Goal: Task Accomplishment & Management: Manage account settings

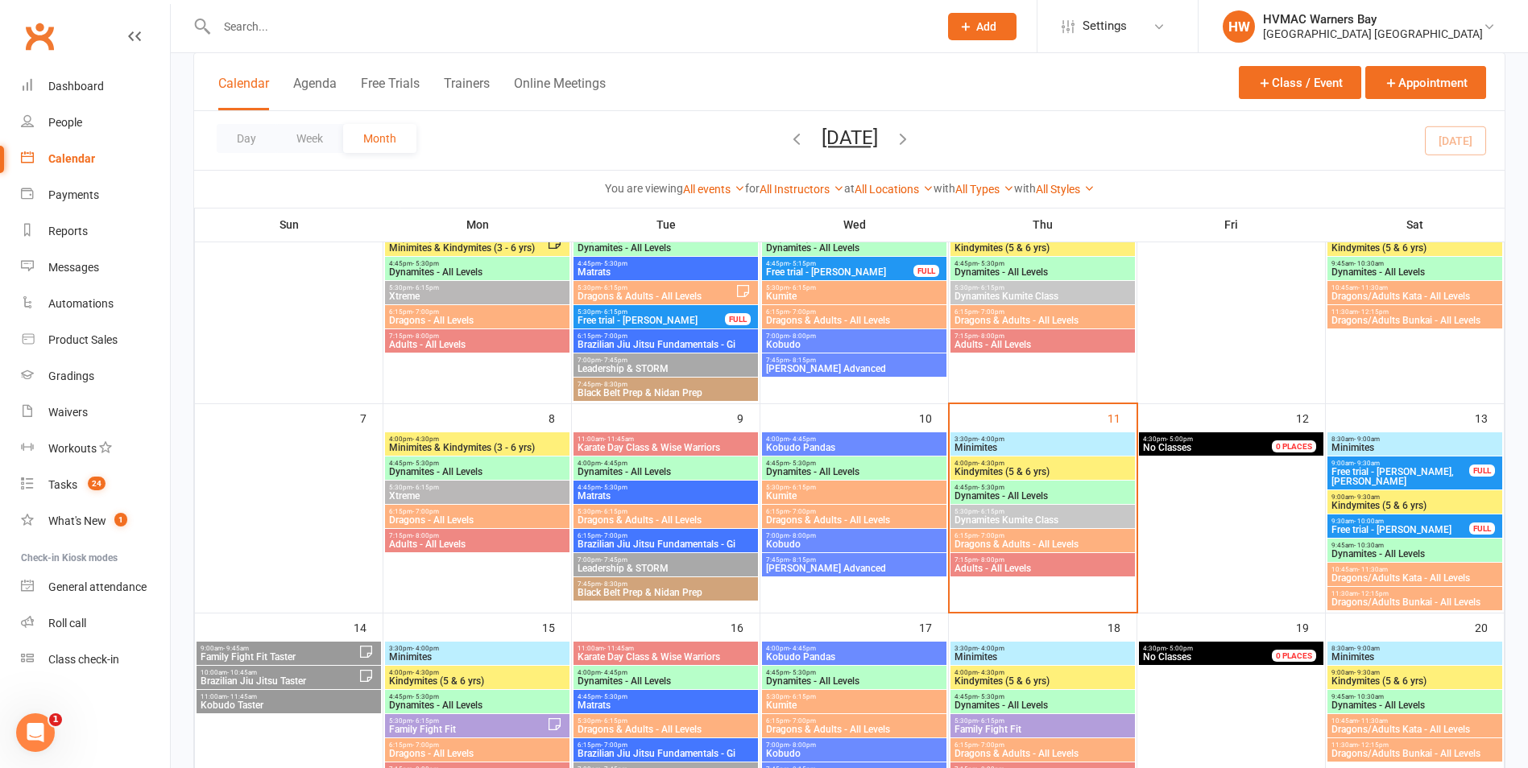
scroll to position [161, 0]
click at [1052, 569] on span "Adults - All Levels" at bounding box center [1043, 570] width 178 height 10
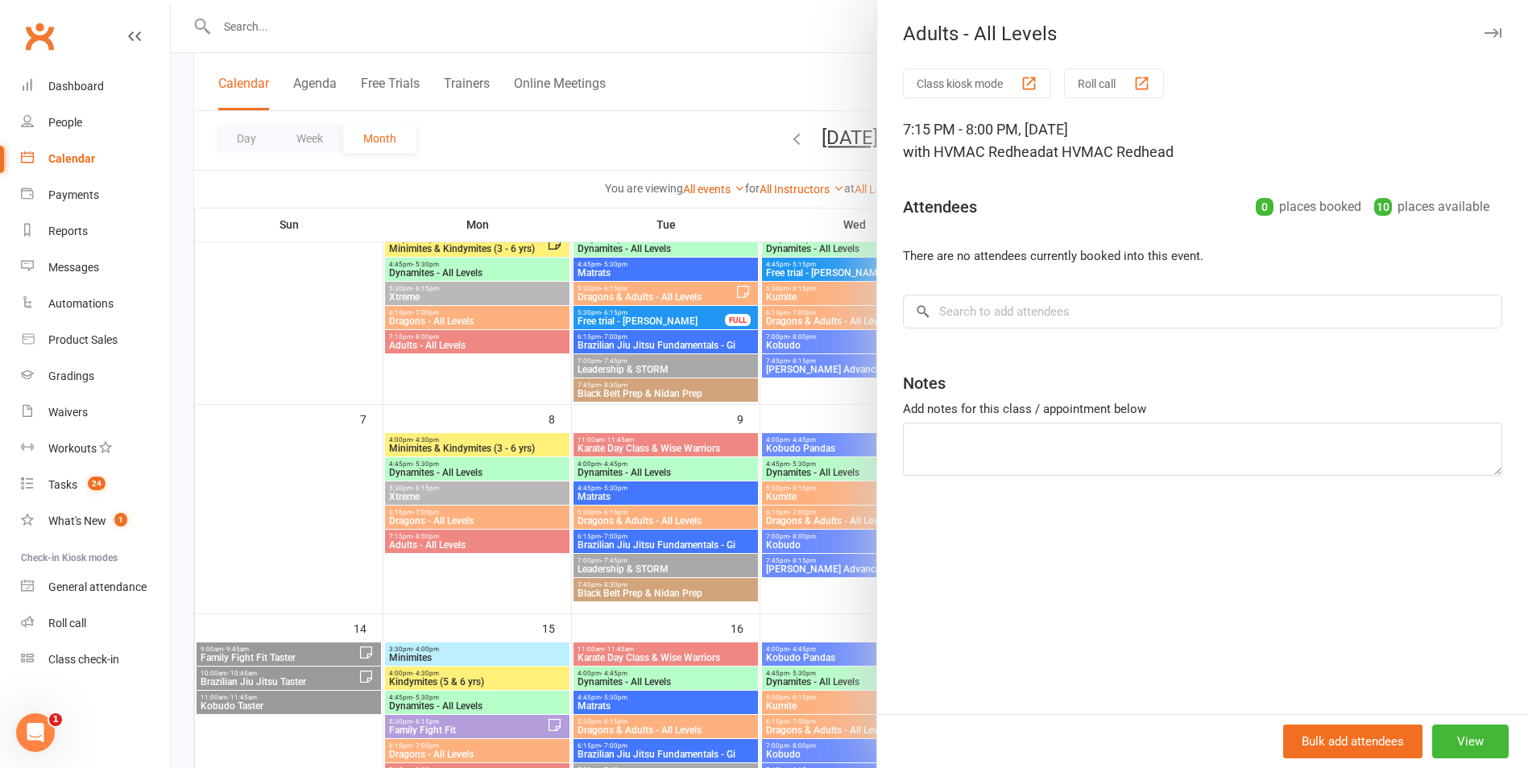
click at [820, 572] on div at bounding box center [849, 384] width 1357 height 768
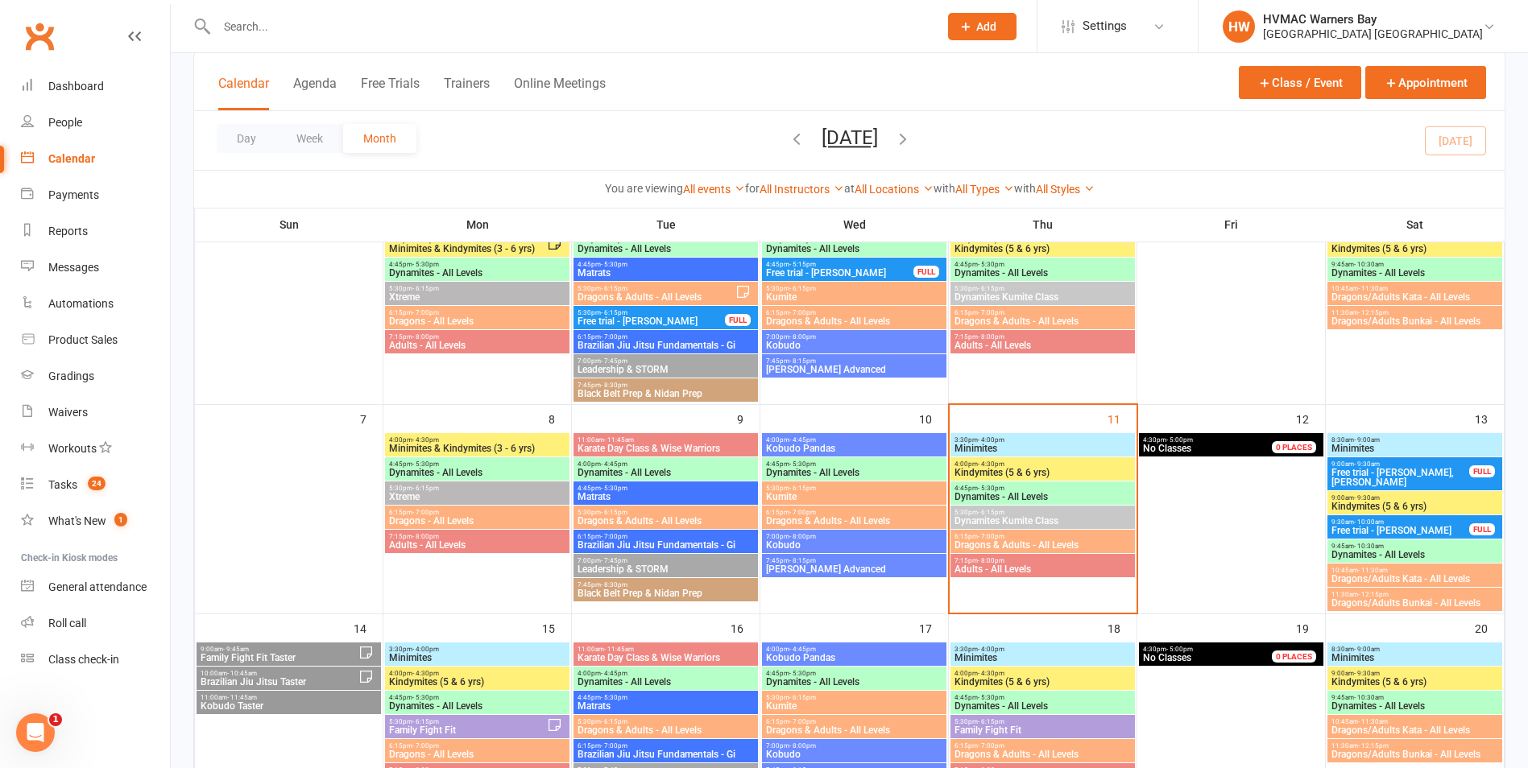
click at [966, 538] on span "6:15pm - 7:00pm" at bounding box center [1043, 536] width 178 height 7
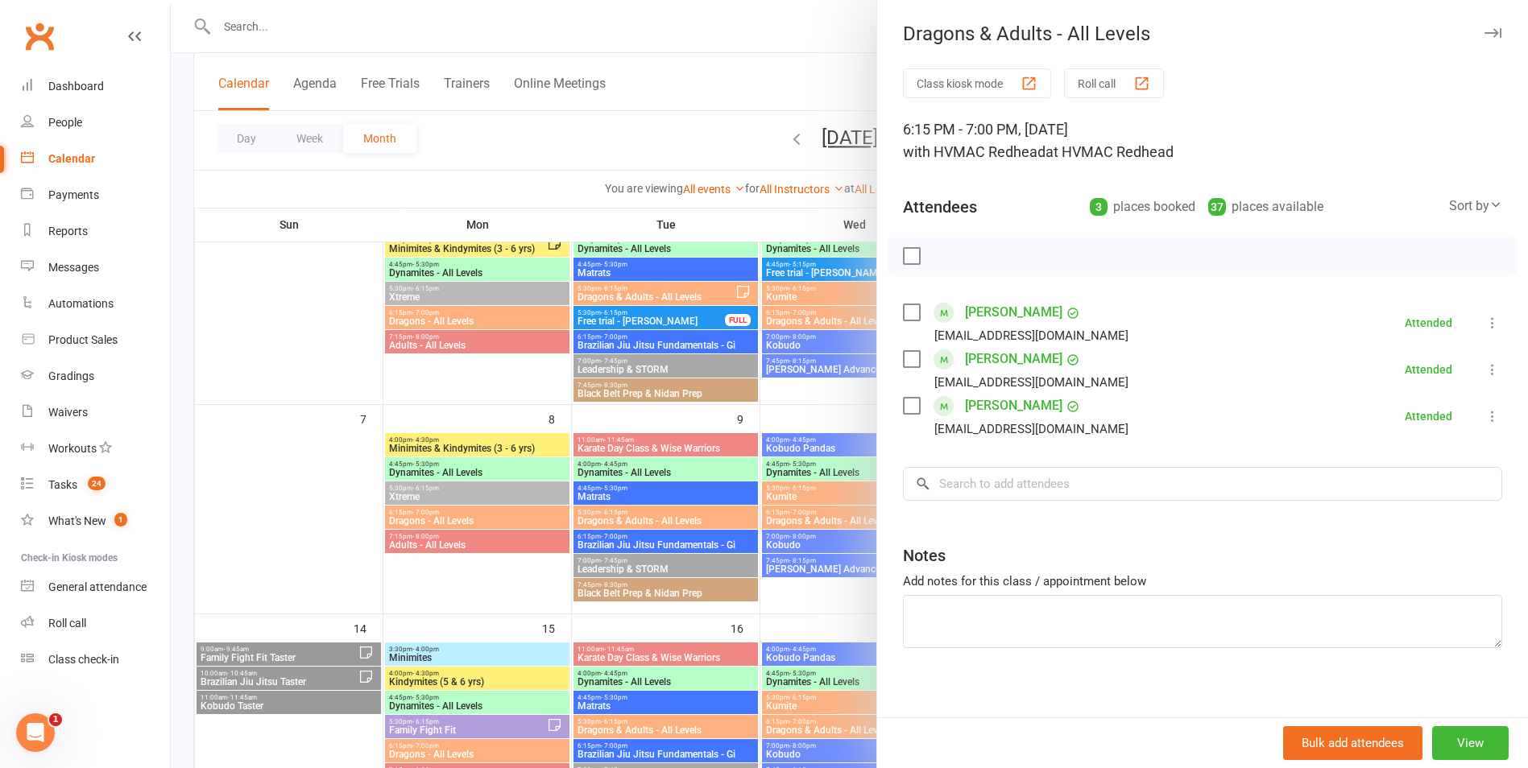
click at [842, 552] on div at bounding box center [849, 384] width 1357 height 768
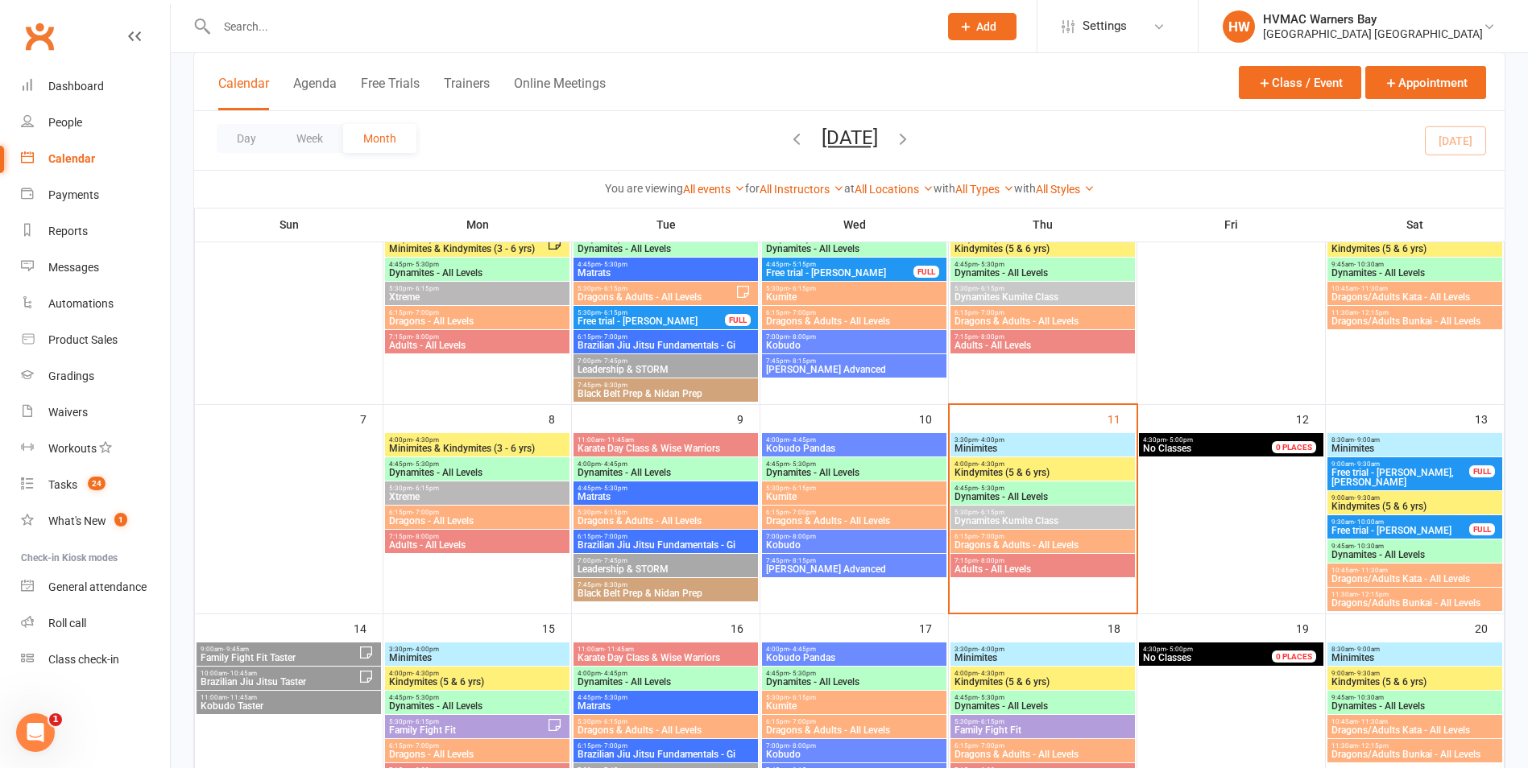
click at [994, 494] on span "Dynamites - All Levels" at bounding box center [1043, 497] width 178 height 10
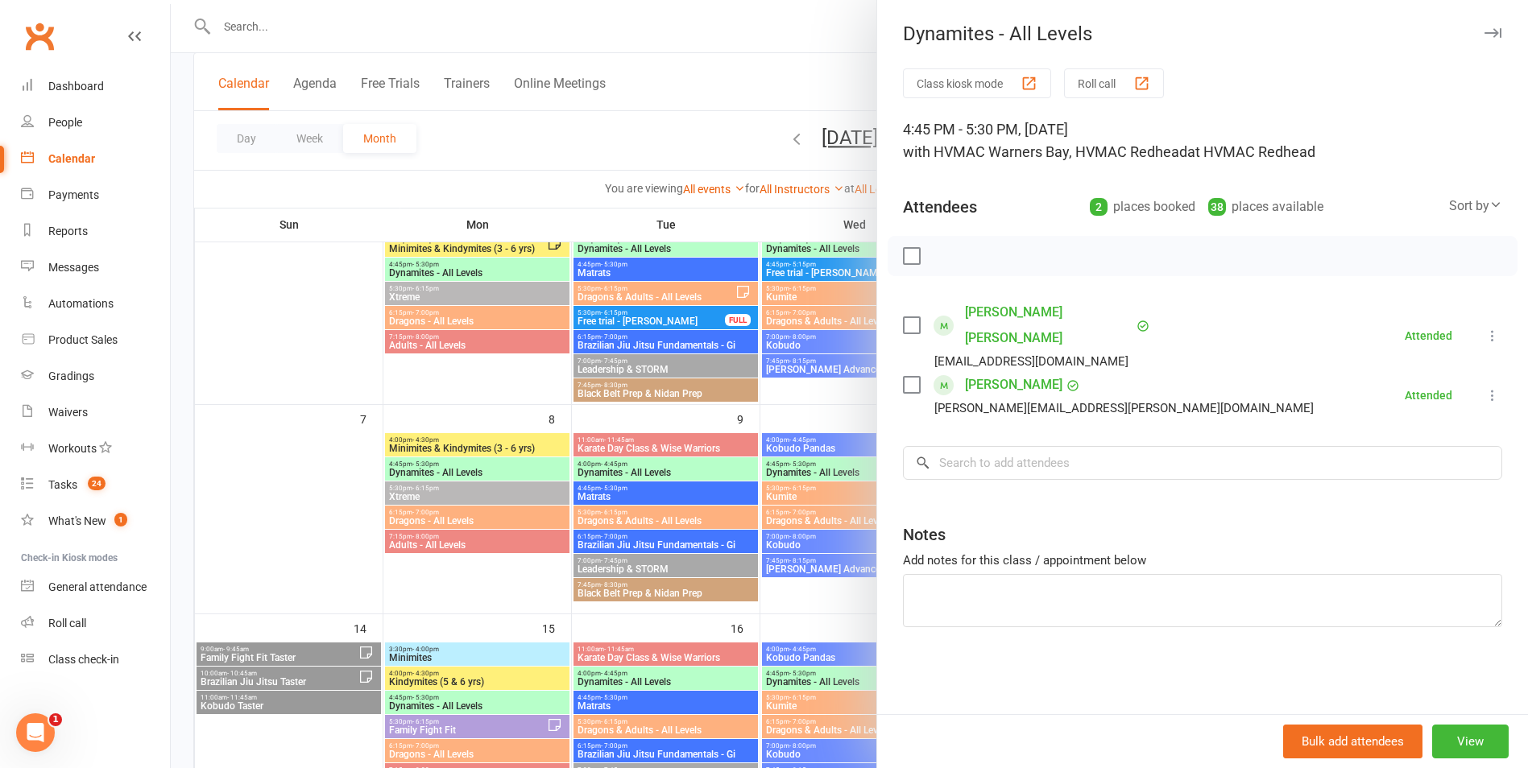
click at [791, 562] on div at bounding box center [849, 384] width 1357 height 768
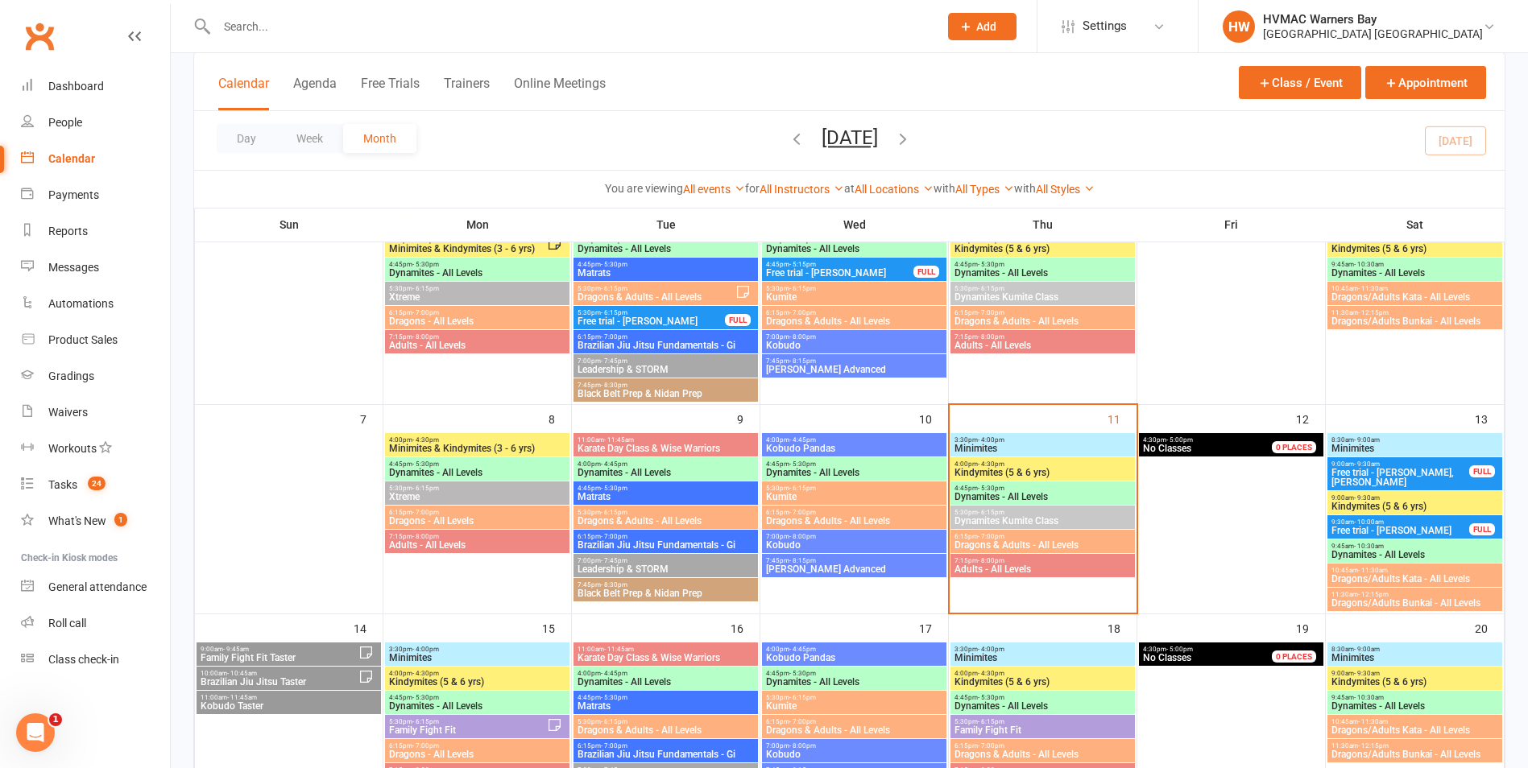
click at [71, 159] on div "Calendar" at bounding box center [71, 158] width 47 height 13
click at [77, 486] on div "Tasks" at bounding box center [62, 484] width 29 height 13
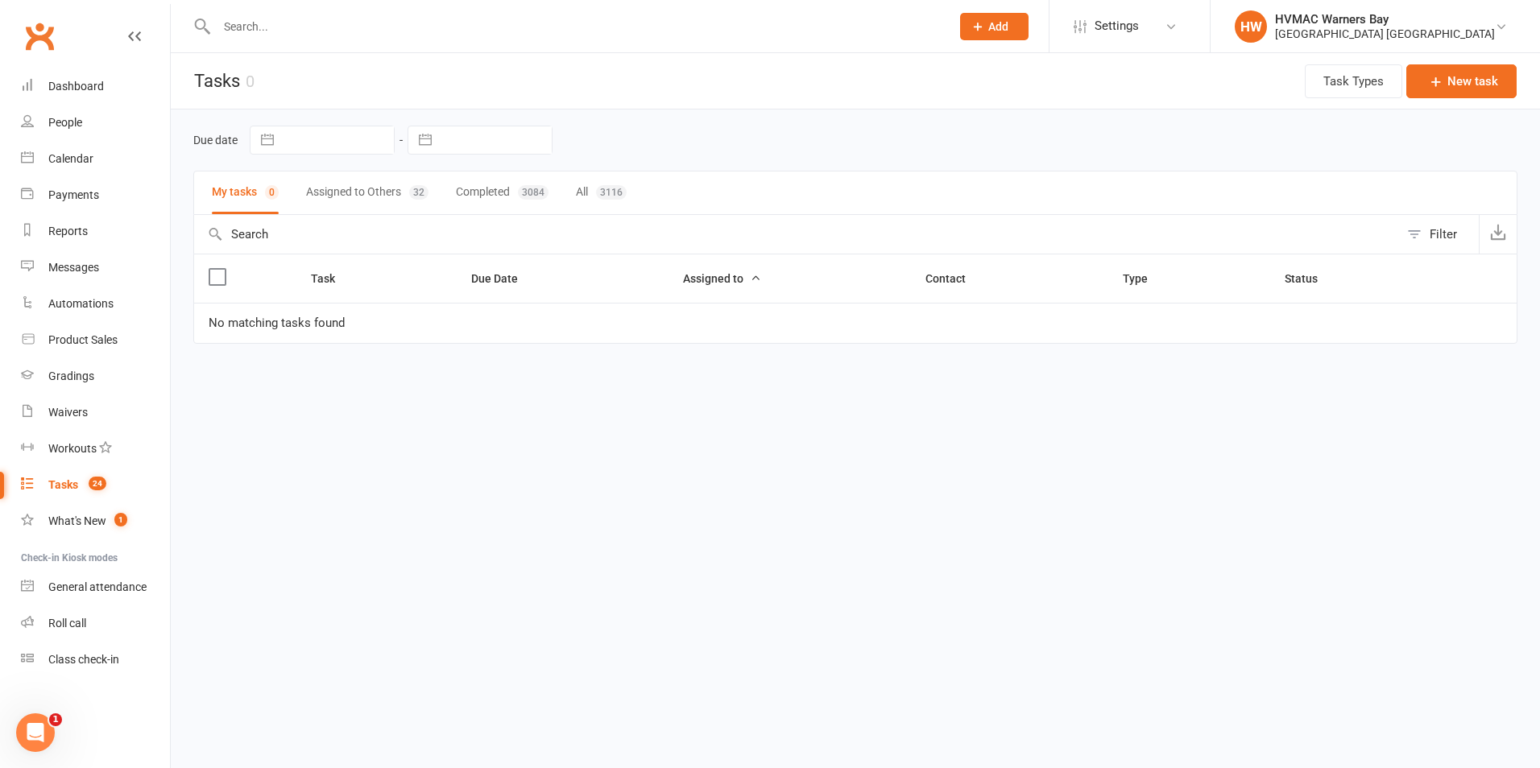
click at [384, 191] on button "Assigned to Others 32" at bounding box center [367, 193] width 122 height 43
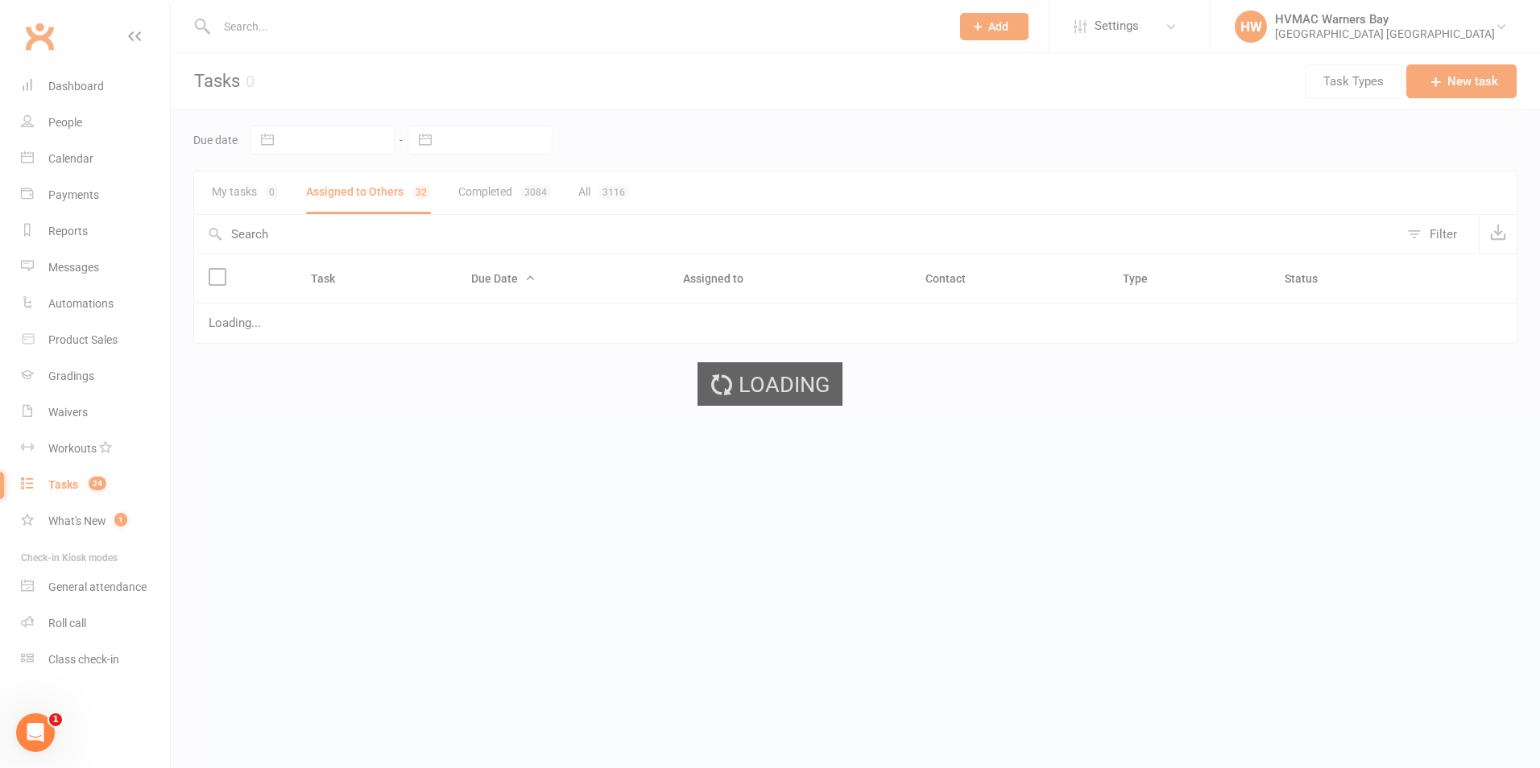
select select "started"
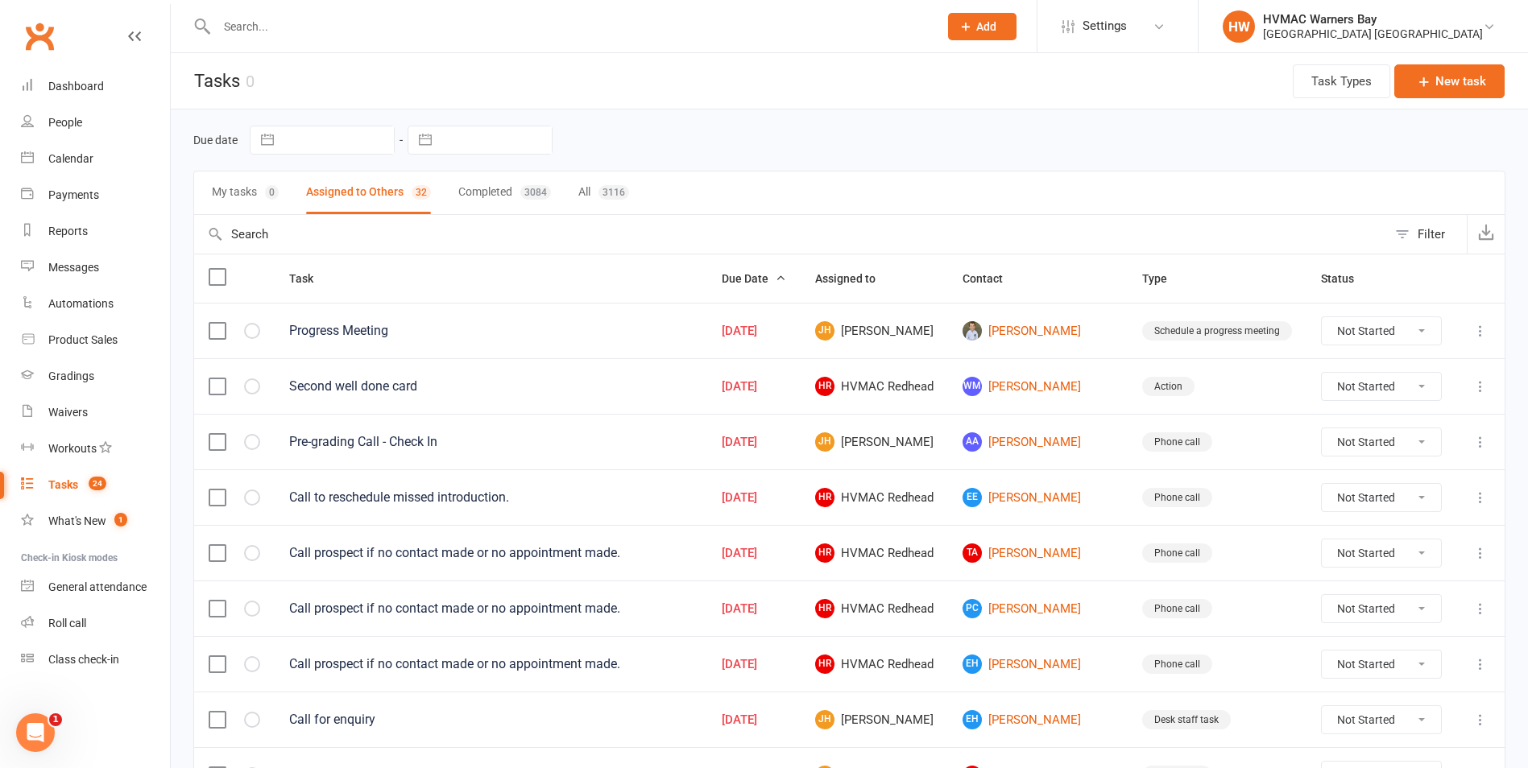
select select "started"
click at [1455, 87] on button "New task" at bounding box center [1449, 81] width 110 height 34
select select "32395"
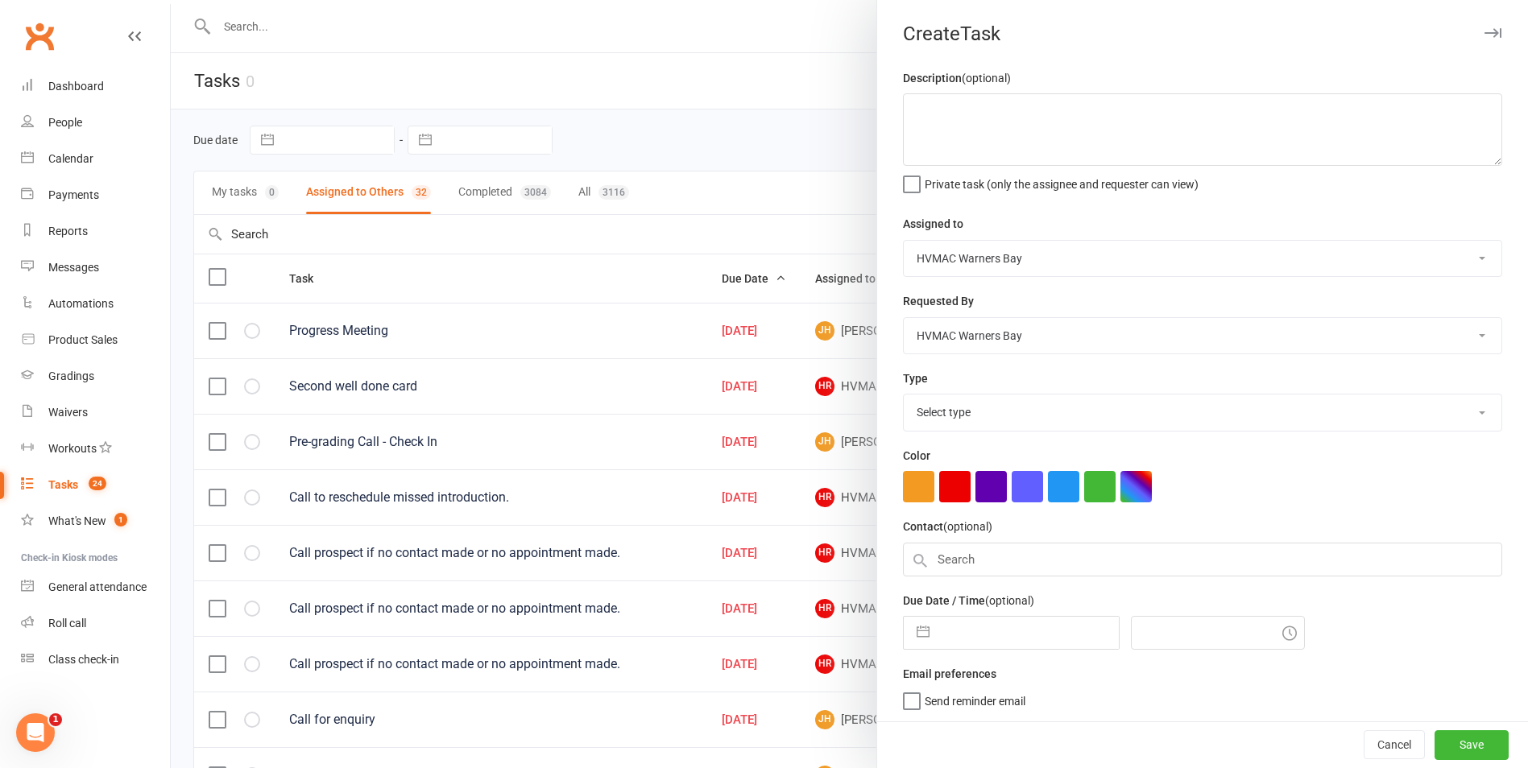
click at [811, 171] on div at bounding box center [849, 384] width 1357 height 768
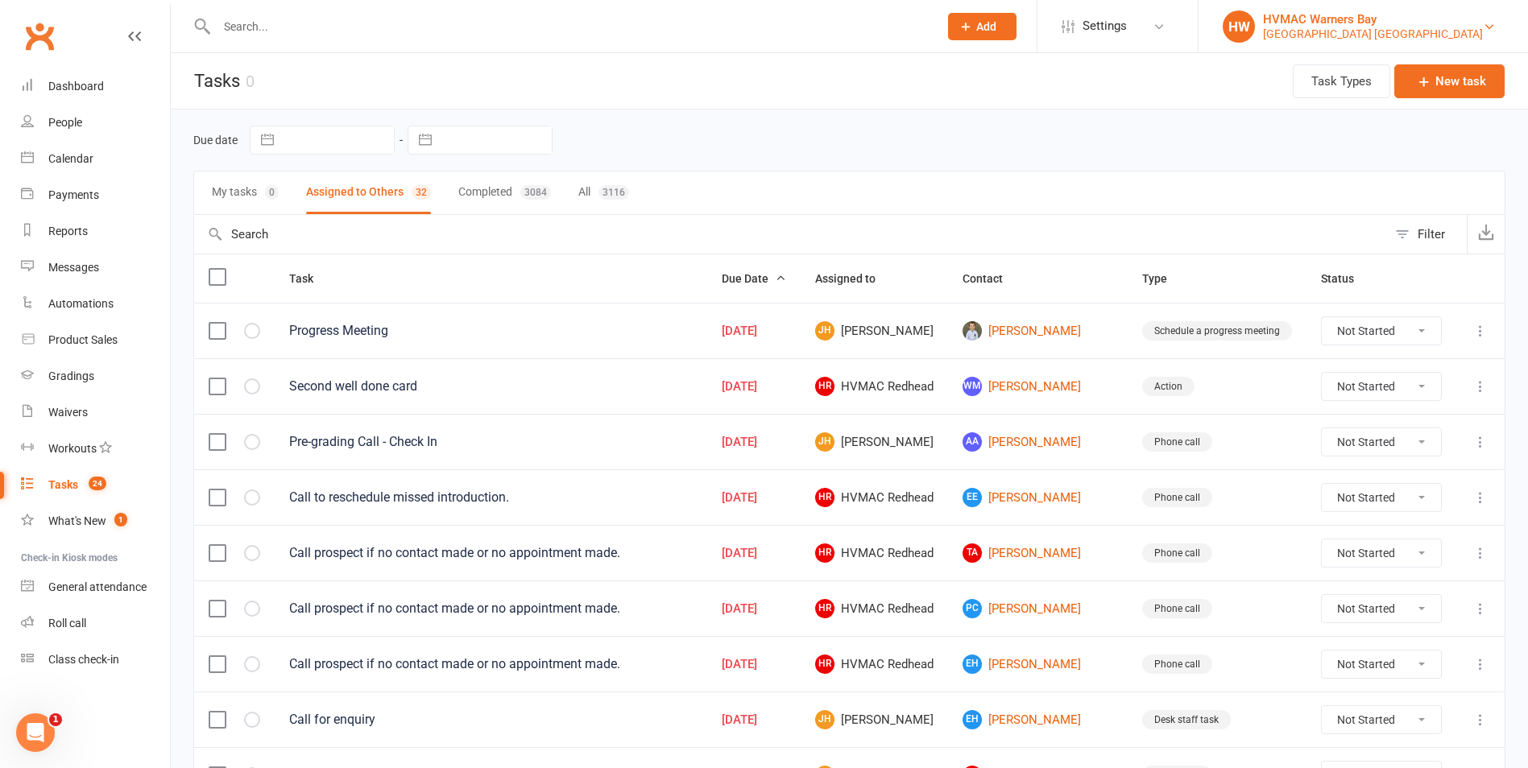
click at [1322, 13] on div "HVMAC Warners Bay" at bounding box center [1373, 19] width 220 height 14
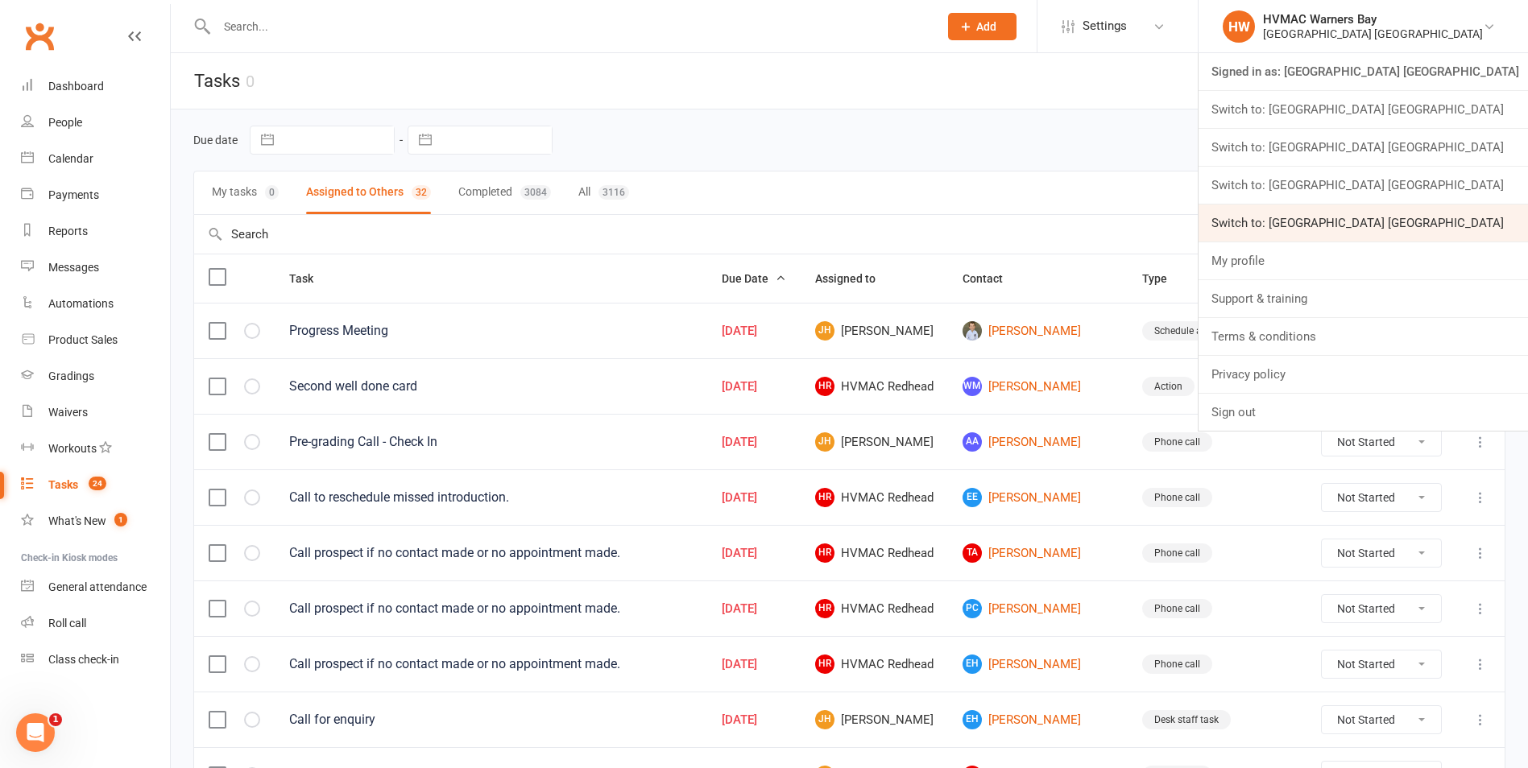
click at [1438, 216] on link "Switch to: [GEOGRAPHIC_DATA] [GEOGRAPHIC_DATA]" at bounding box center [1362, 223] width 329 height 37
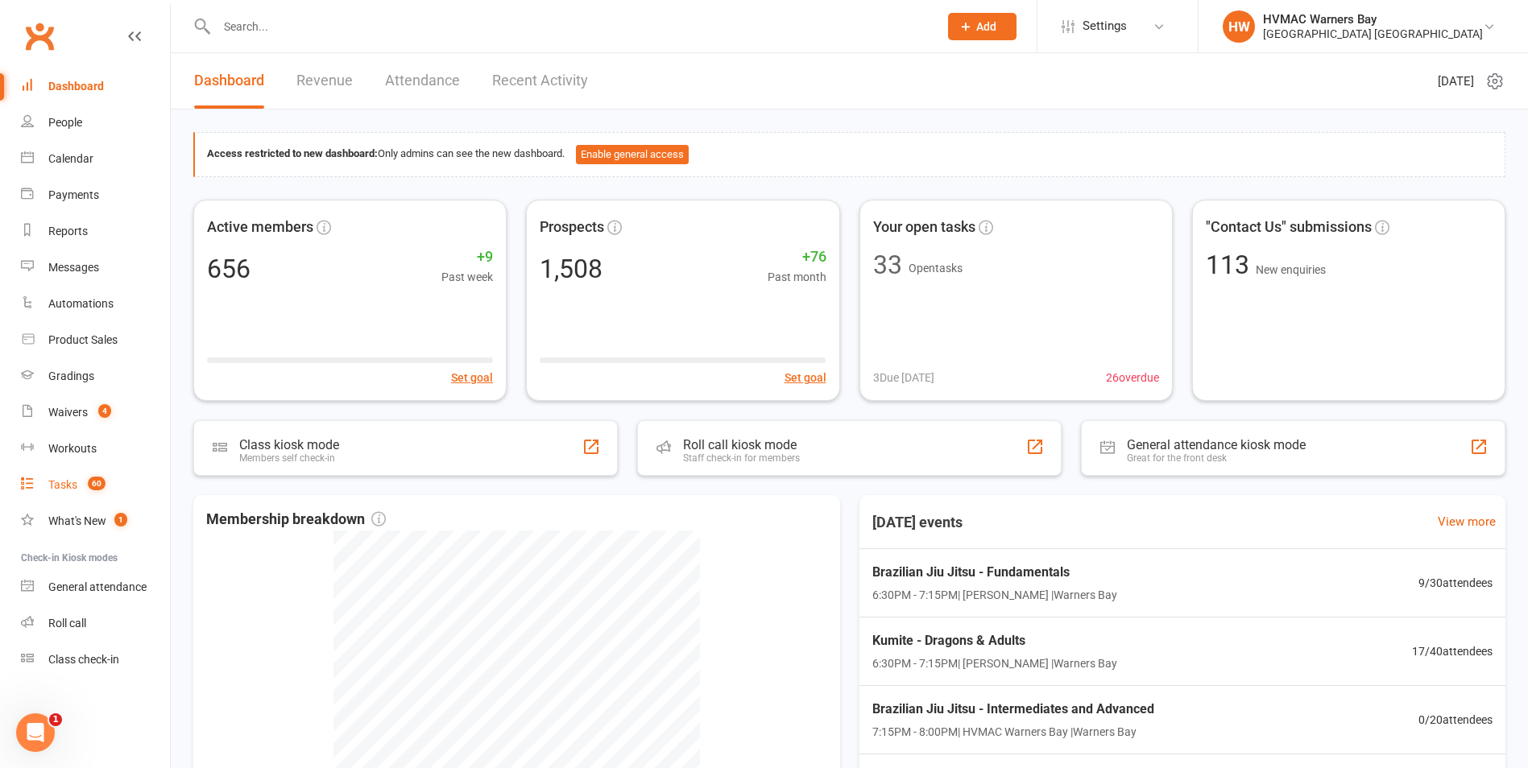
click at [81, 483] on link "Tasks 60" at bounding box center [95, 485] width 149 height 36
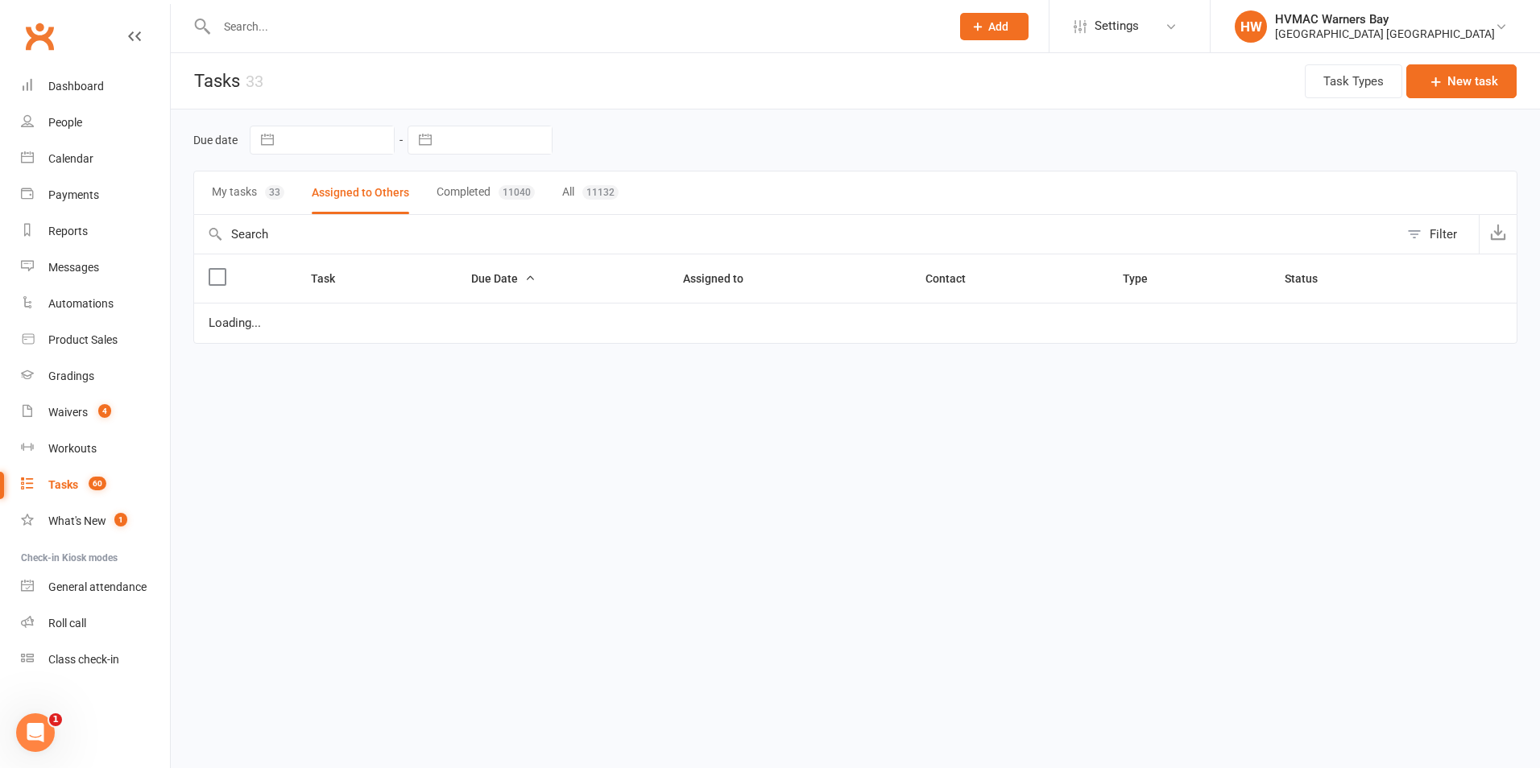
select select "started"
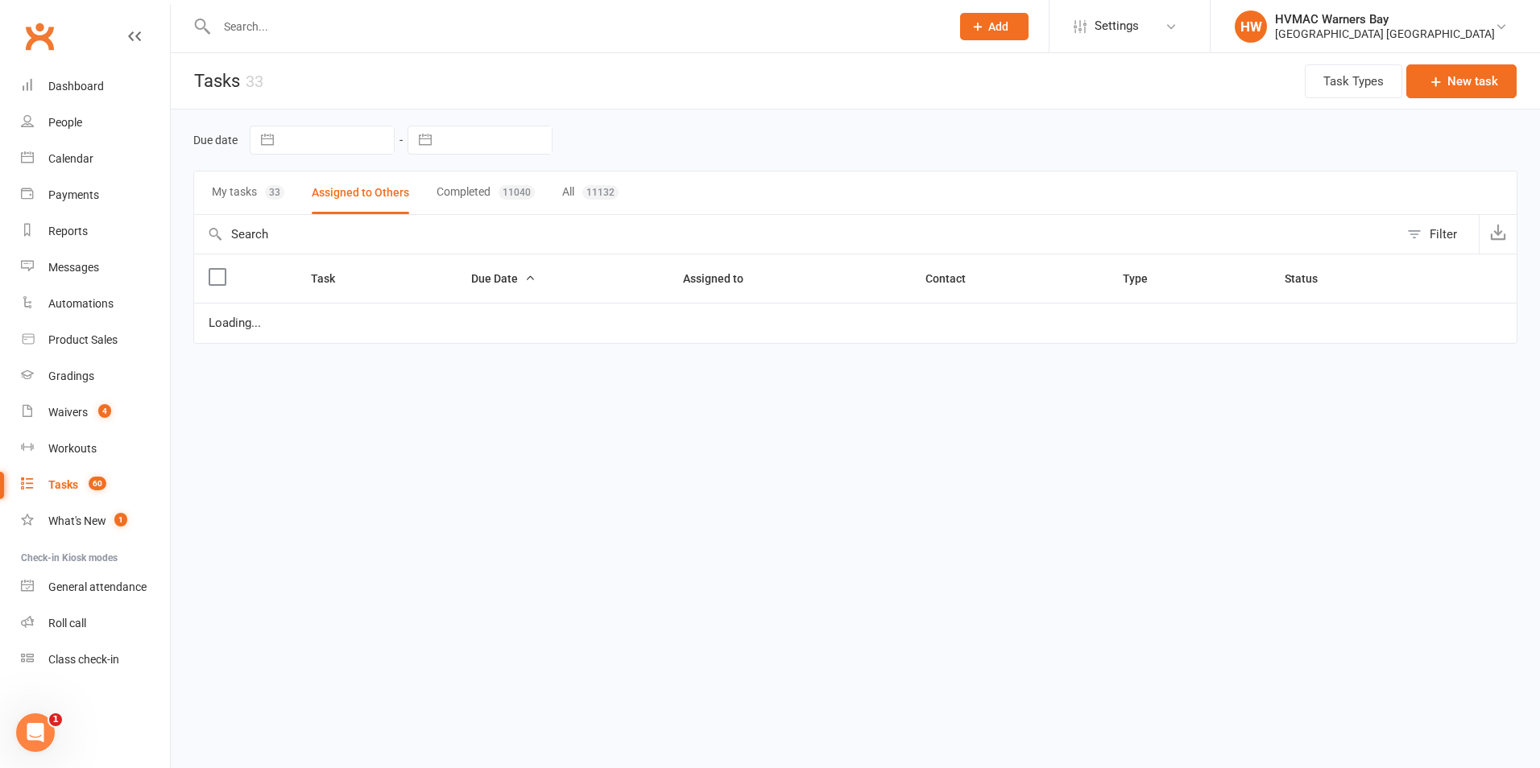
select select "started"
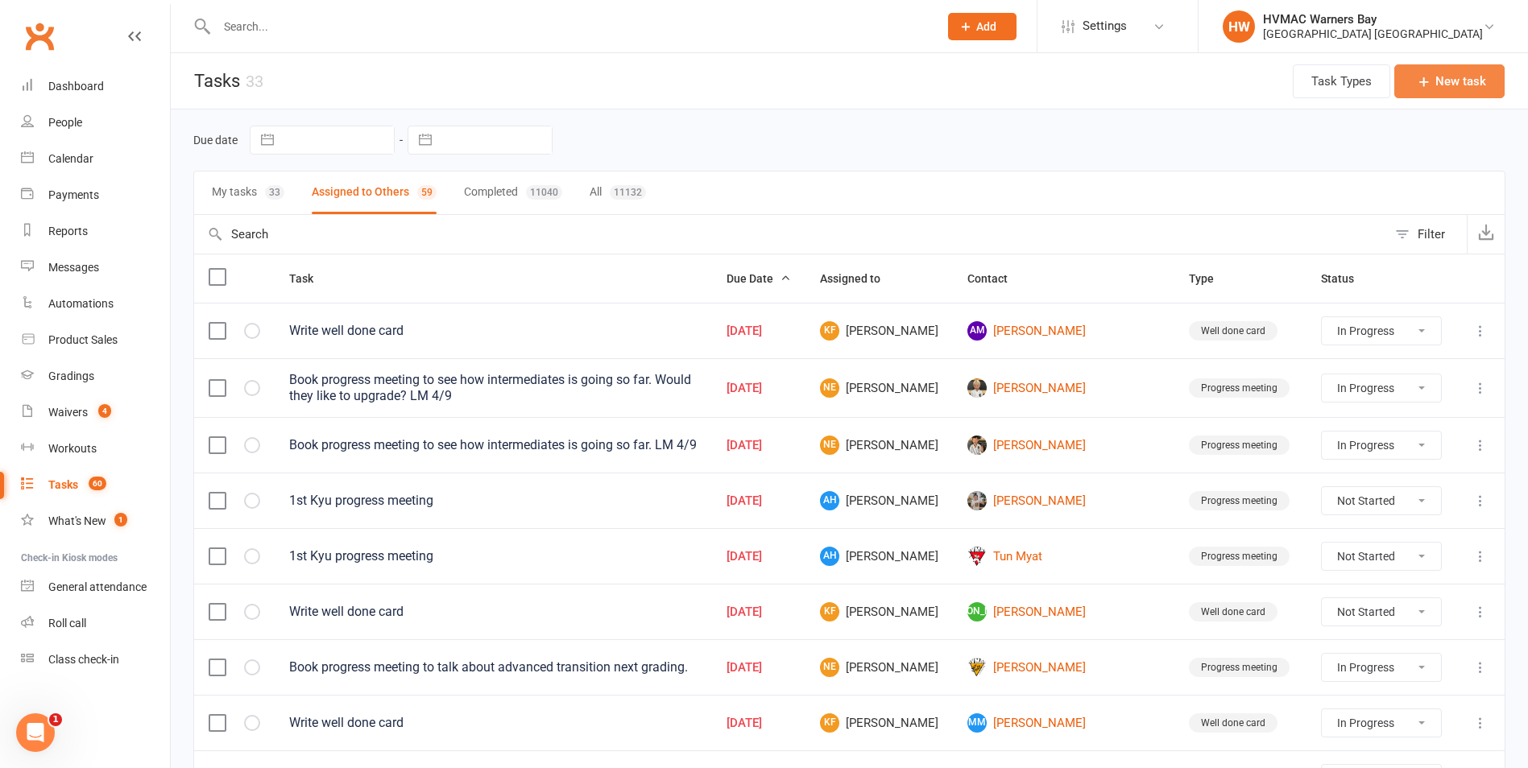
click at [1459, 71] on button "New task" at bounding box center [1449, 81] width 110 height 34
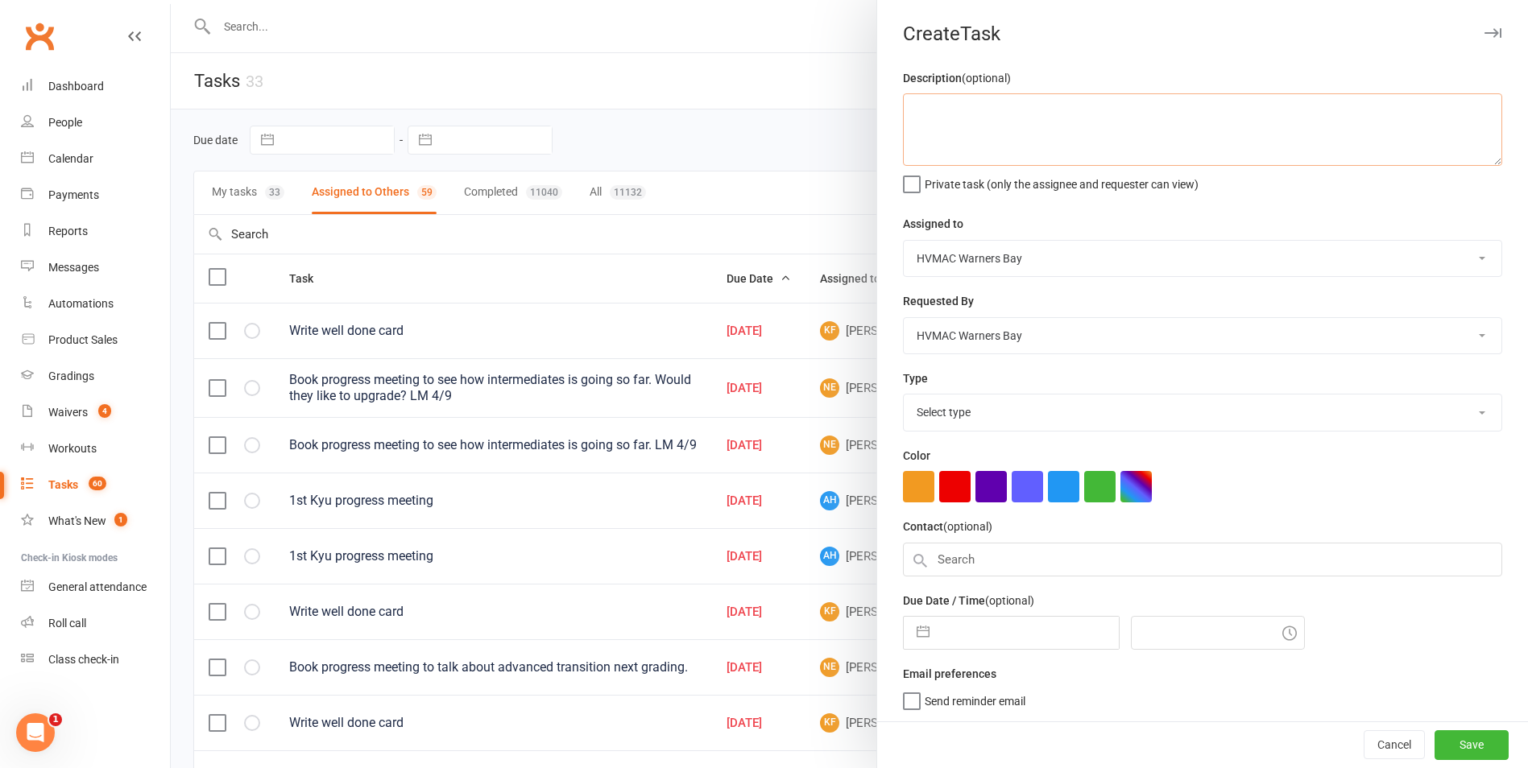
click at [1107, 139] on textarea at bounding box center [1202, 129] width 599 height 72
click at [962, 112] on textarea at bounding box center [1202, 129] width 599 height 72
drag, startPoint x: 989, startPoint y: 110, endPoint x: 1050, endPoint y: 129, distance: 64.2
click at [989, 110] on textarea "print out SOTM for Redhead" at bounding box center [1202, 129] width 599 height 72
click at [1176, 117] on textarea "print out SOTM certificates for Redhead" at bounding box center [1202, 129] width 599 height 72
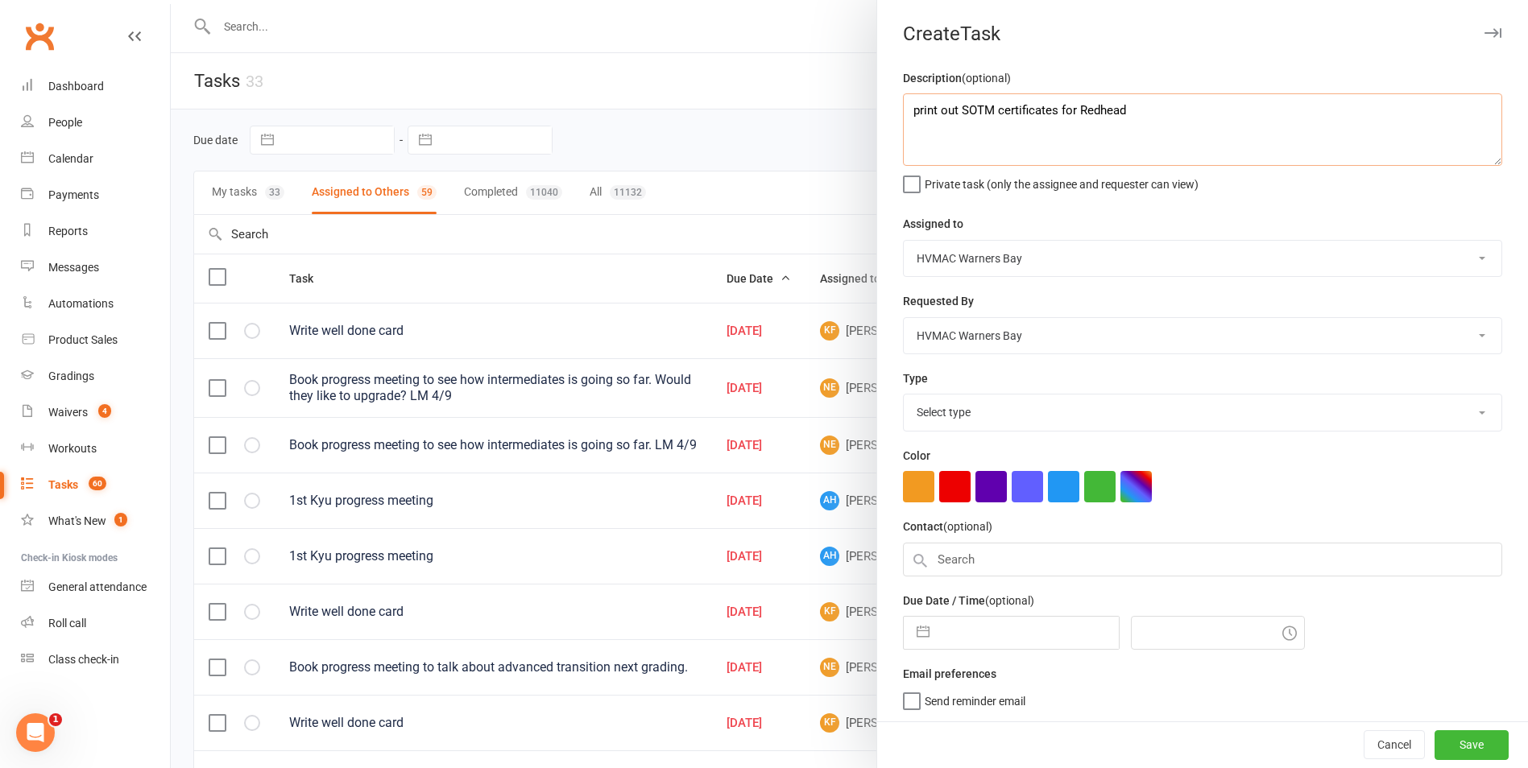
click at [912, 111] on textarea "print out SOTM certificates for Redhead" at bounding box center [1202, 129] width 599 height 72
click at [1144, 106] on textarea "Print out SOTM certificates for Redhead" at bounding box center [1202, 129] width 599 height 72
type textarea "Print out SOTM certificates for Redhead."
click at [1099, 267] on select "HVMAC Warners Bay Joel Holland Shalene Lowe Erin Talbut Kaia Hayes Warners Bay …" at bounding box center [1203, 258] width 598 height 35
select select "43549"
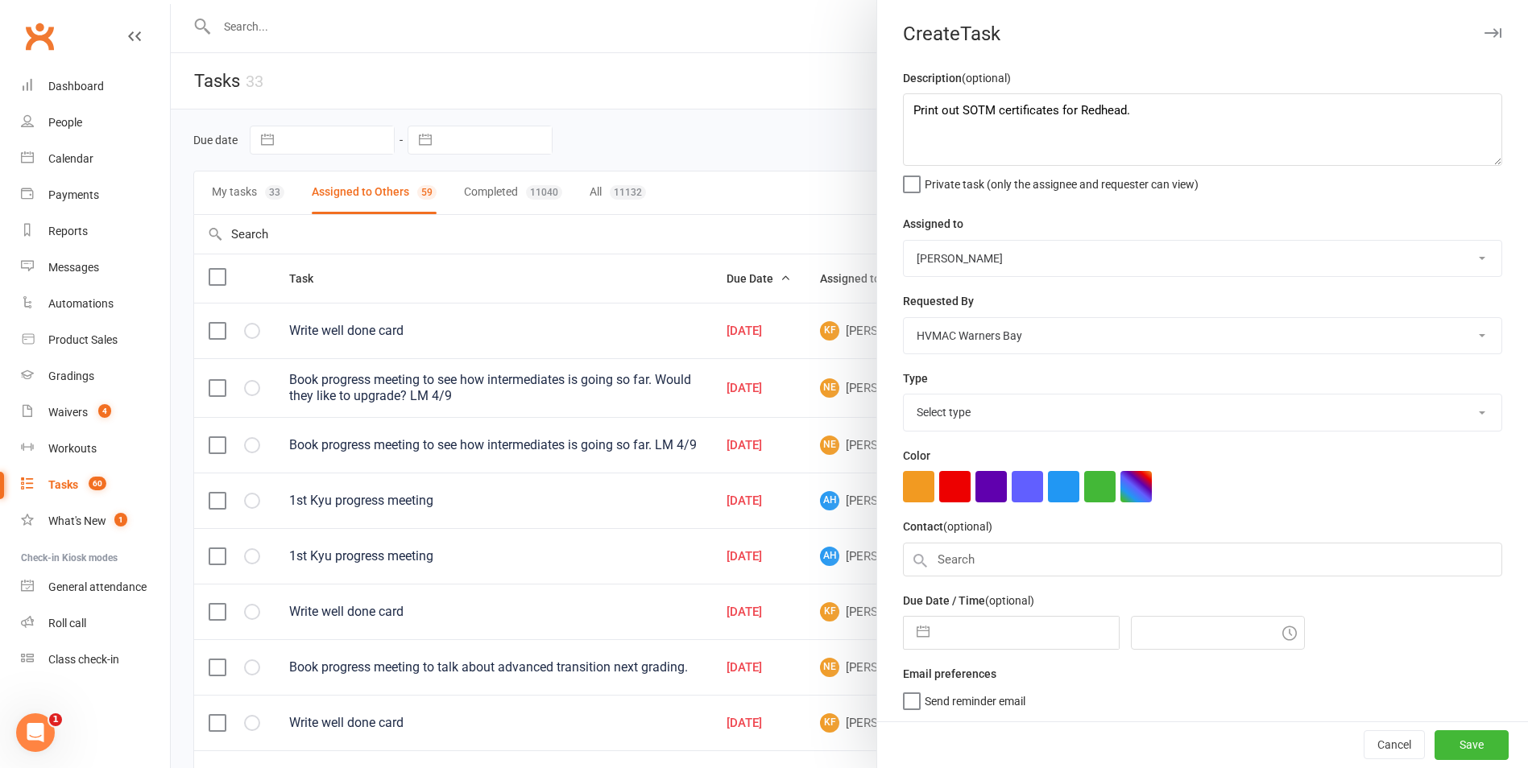
click at [904, 242] on select "HVMAC Warners Bay Joel Holland Shalene Lowe Erin Talbut Kaia Hayes Warners Bay …" at bounding box center [1203, 258] width 598 height 35
drag, startPoint x: 1070, startPoint y: 413, endPoint x: 1076, endPoint y: 425, distance: 13.7
click at [1071, 416] on select "Select type App Desk staff tasks E-mail Fyi Main membership Meeting Member numb…" at bounding box center [1203, 412] width 598 height 35
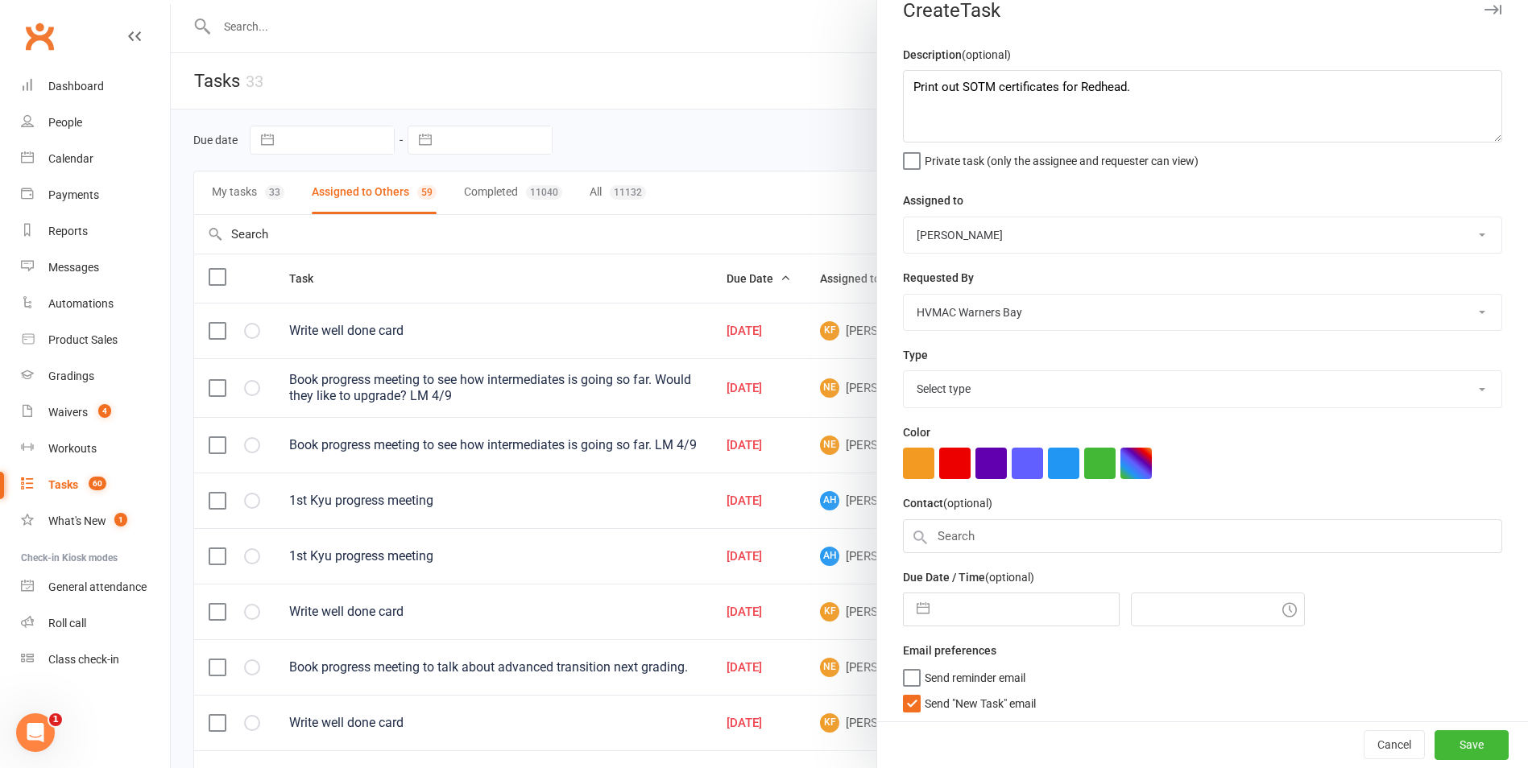
scroll to position [34, 0]
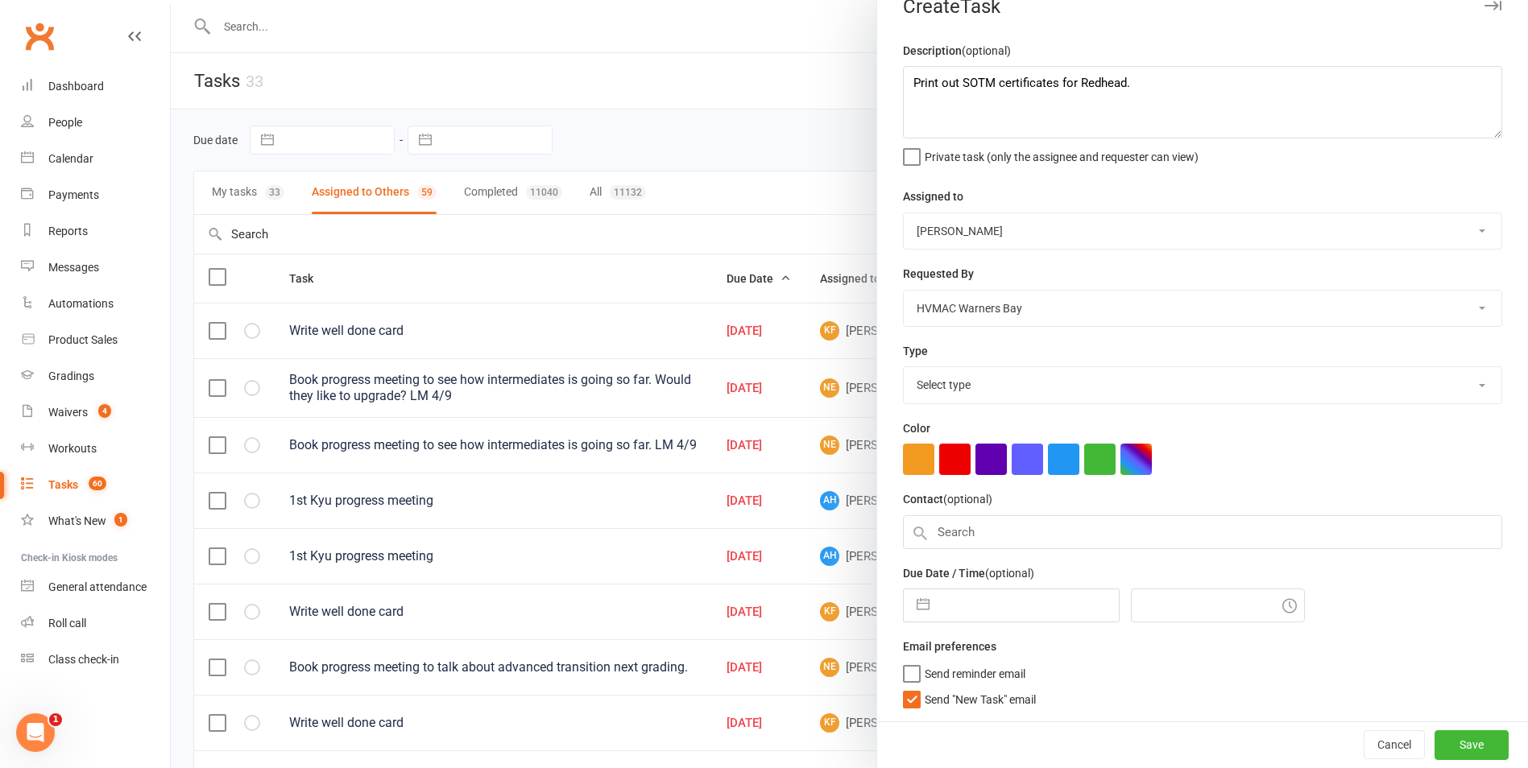
click at [1139, 390] on select "Select type App Desk staff tasks E-mail Fyi Main membership Meeting Member numb…" at bounding box center [1203, 384] width 598 height 35
select select "19229"
click at [904, 367] on select "Select type App Desk staff tasks E-mail Fyi Main membership Meeting Member numb…" at bounding box center [1203, 384] width 598 height 35
click at [913, 603] on button "button" at bounding box center [922, 606] width 29 height 32
select select "7"
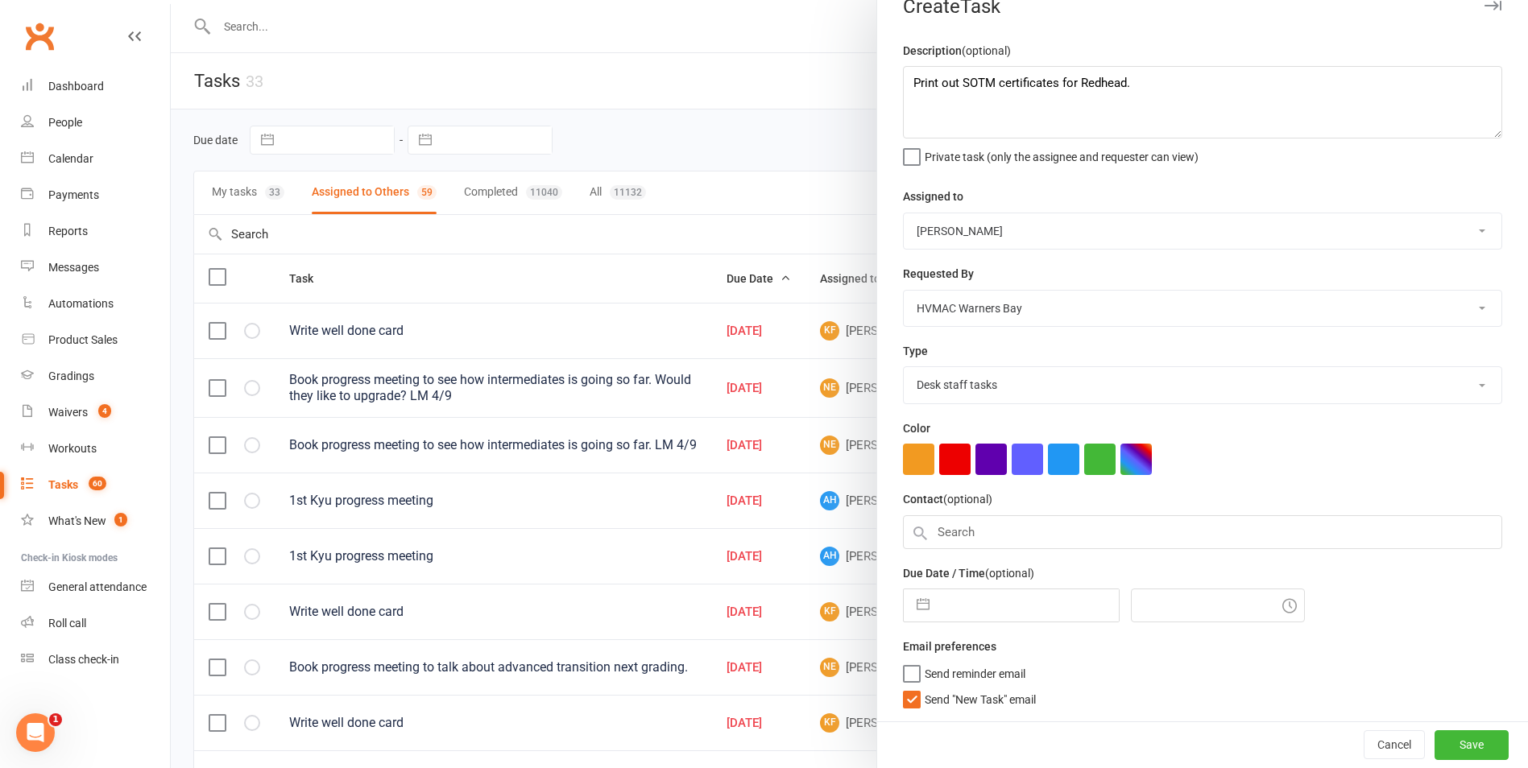
select select "2025"
select select "8"
select select "2025"
select select "9"
select select "2025"
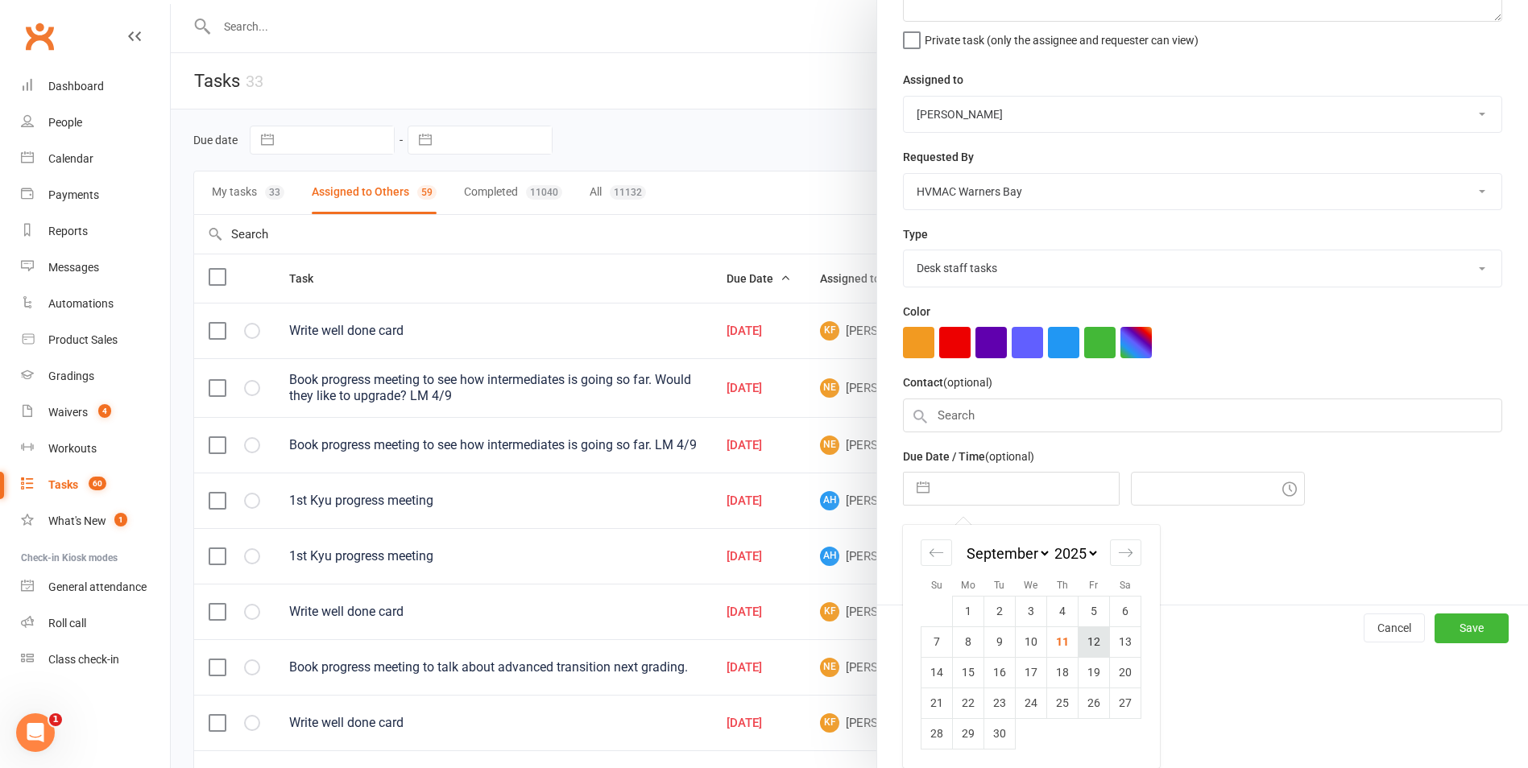
click at [1084, 643] on td "12" at bounding box center [1093, 642] width 31 height 31
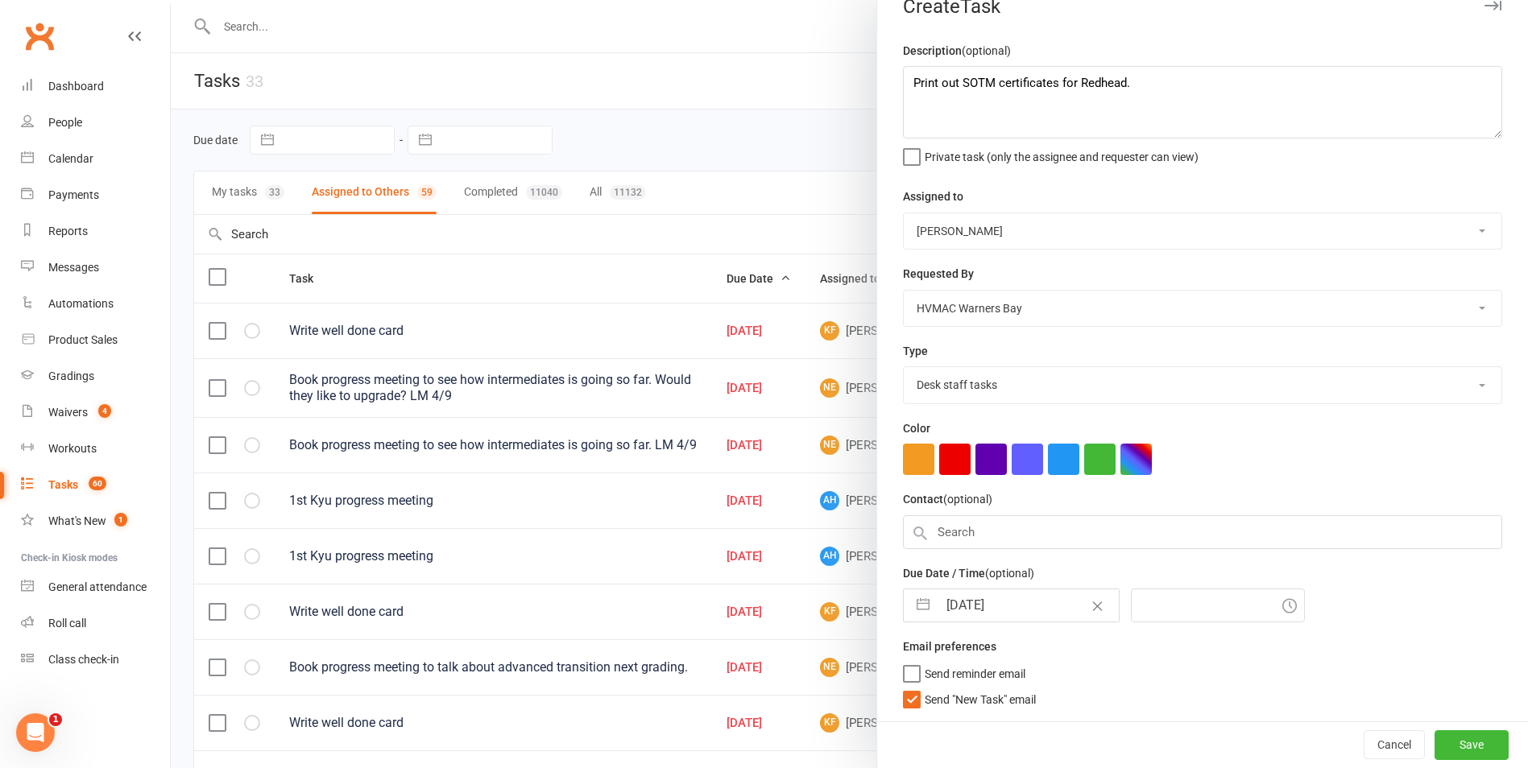
type input "12 Sep 2025"
type input "7:15pm"
click at [1440, 743] on button "Save" at bounding box center [1471, 744] width 74 height 29
select select "started"
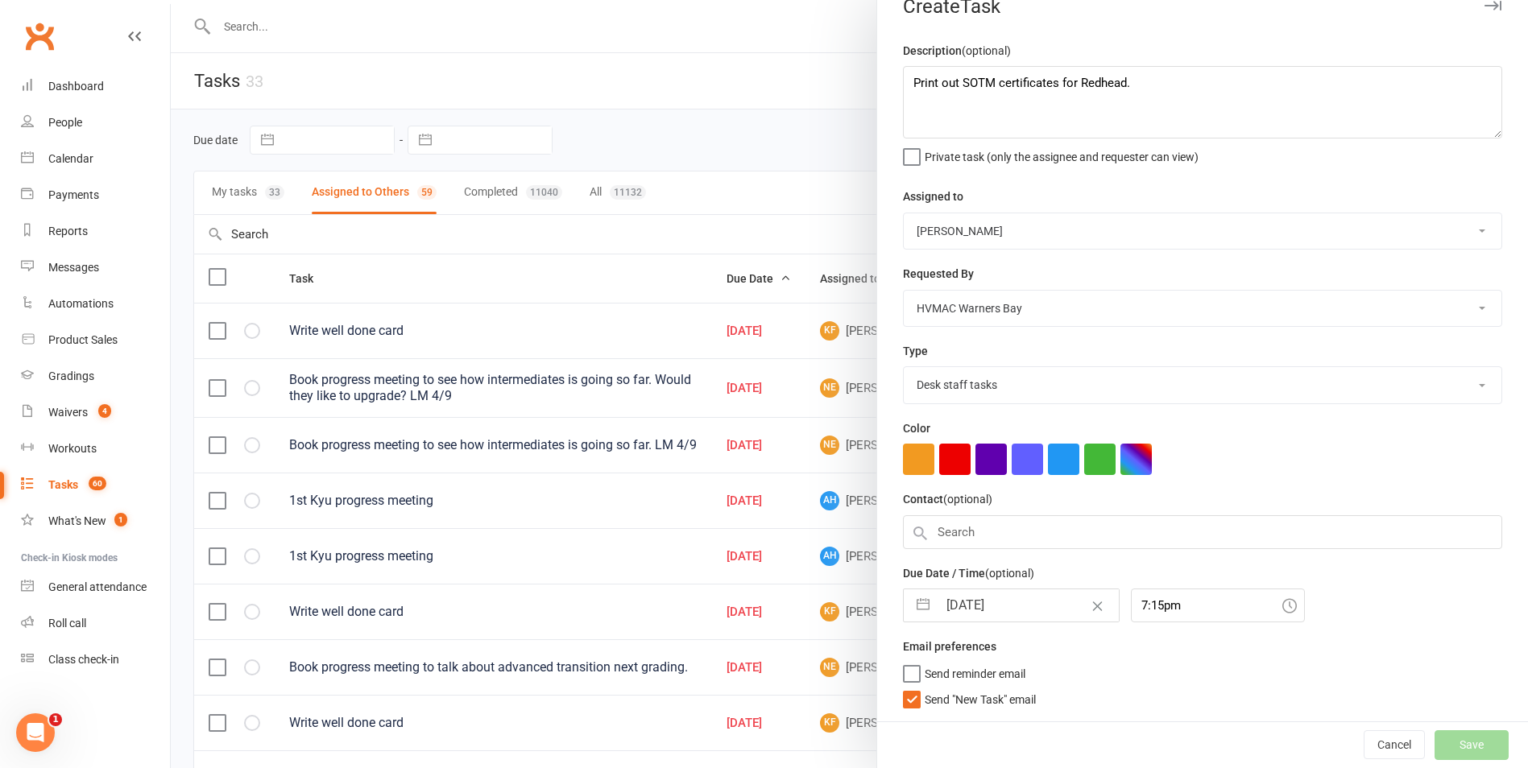
select select "started"
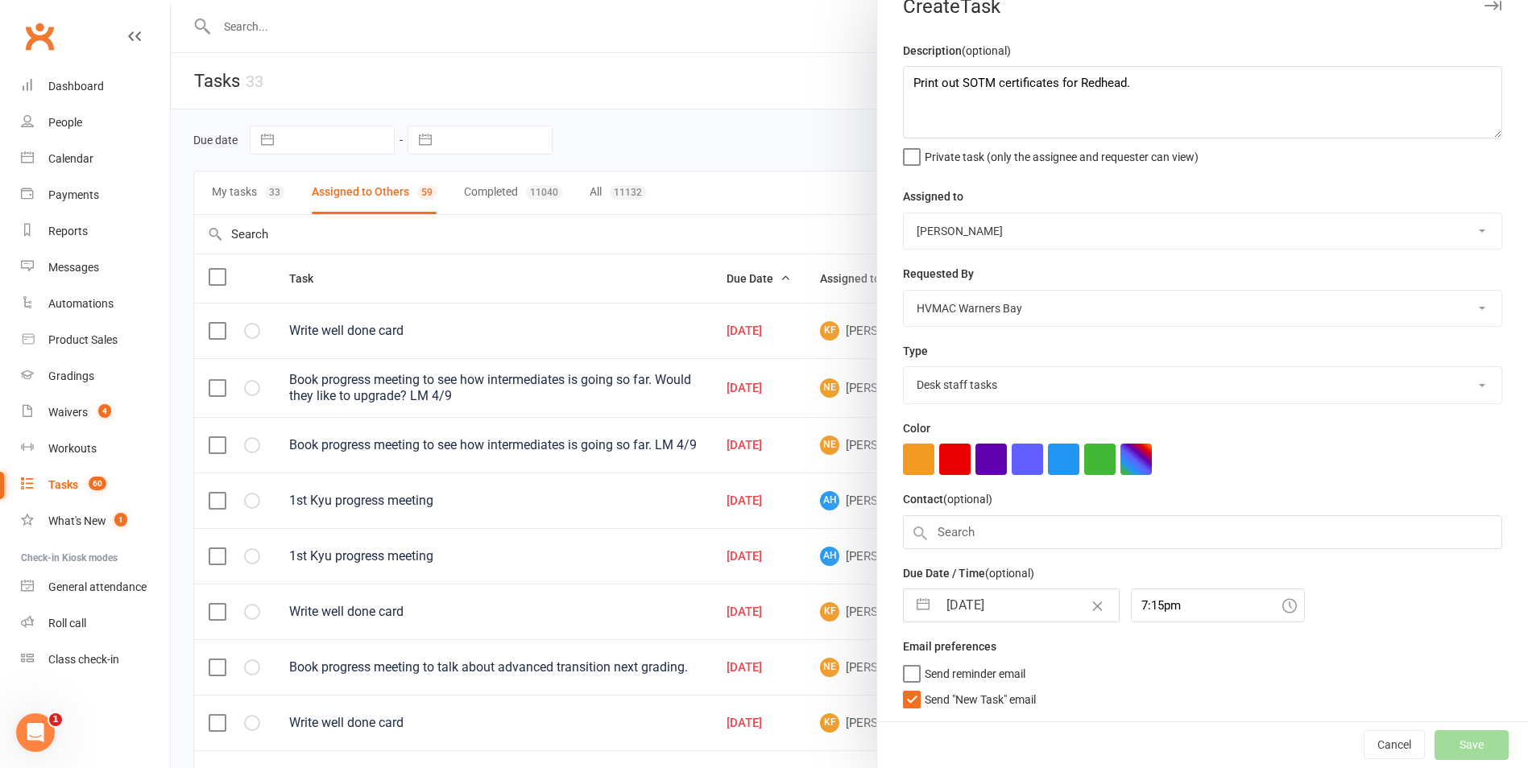
select select "started"
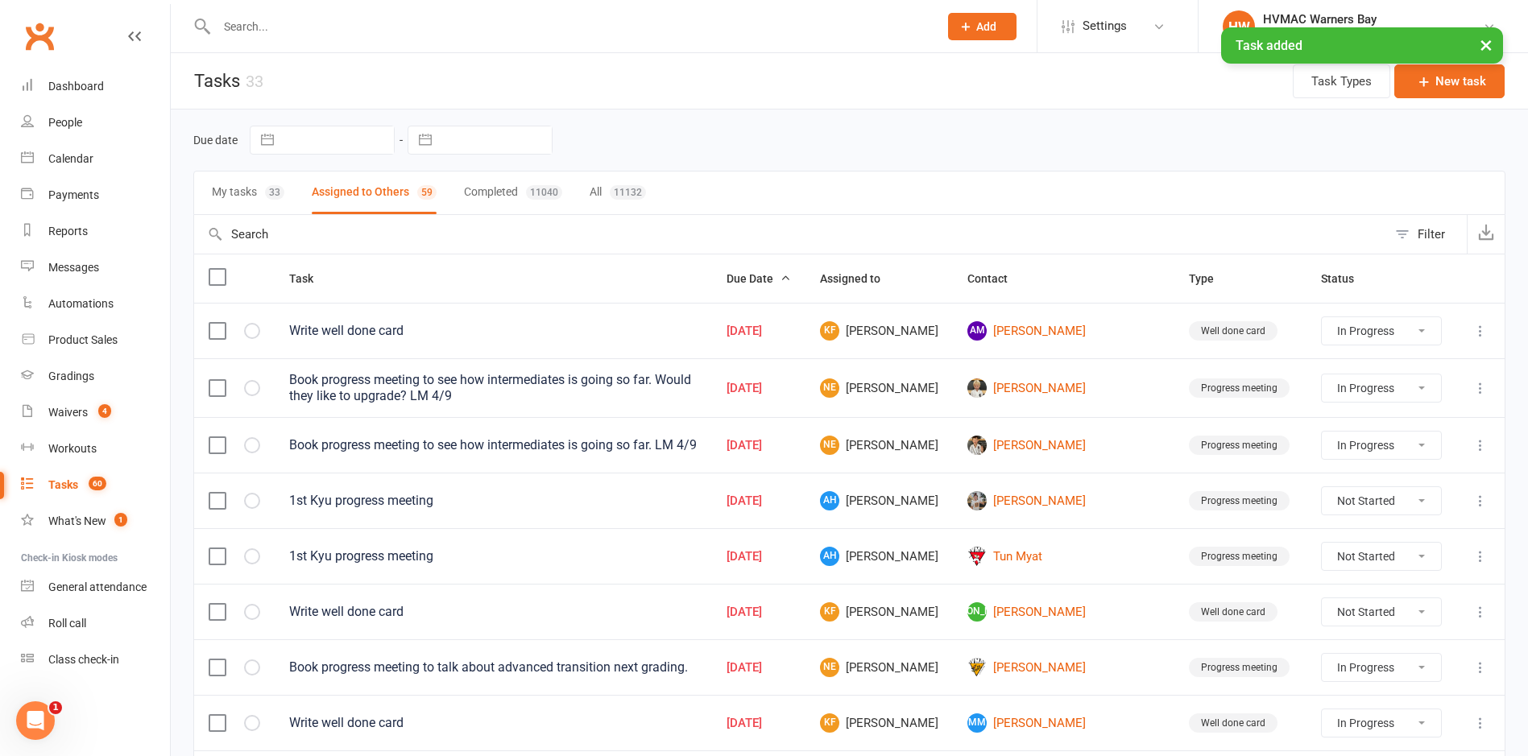
select select "started"
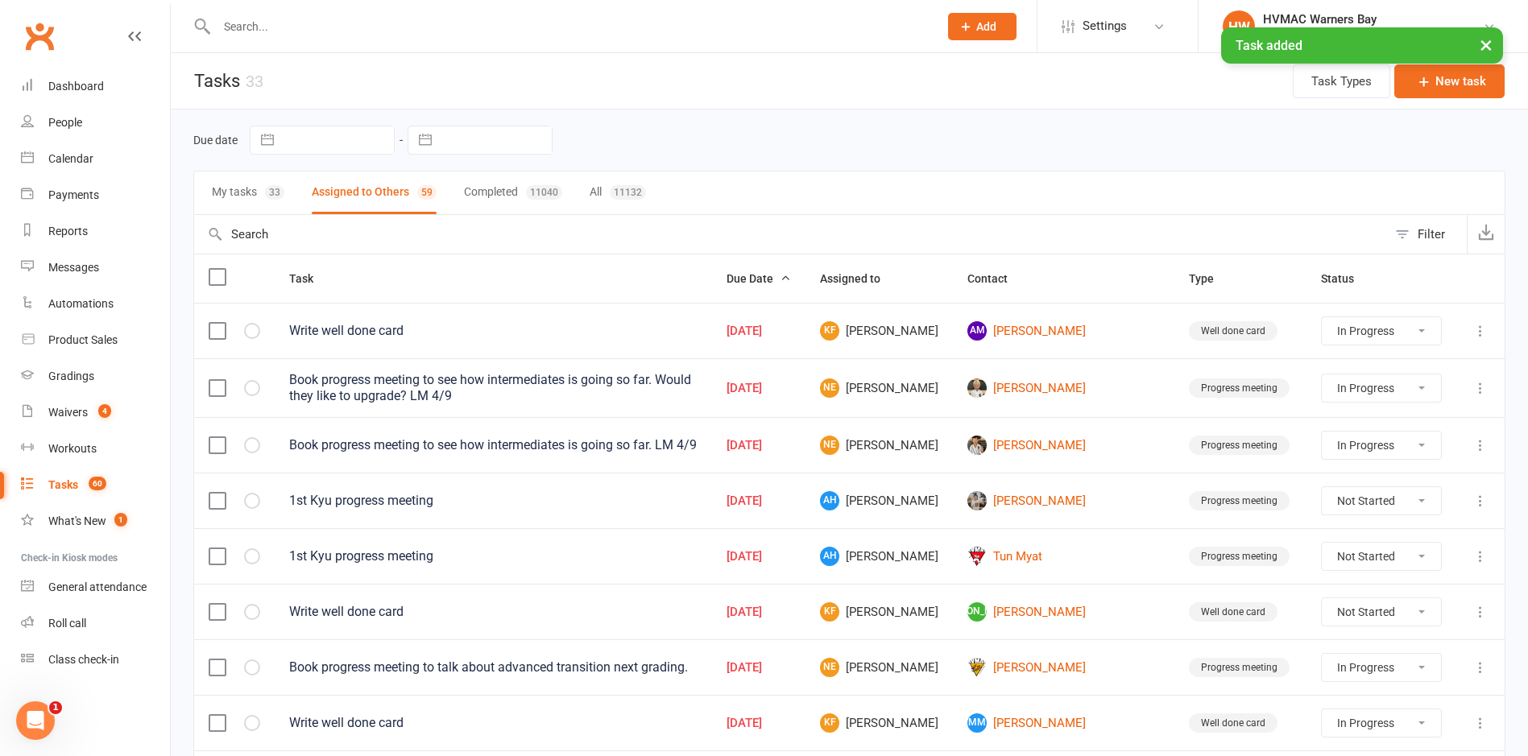
select select "started"
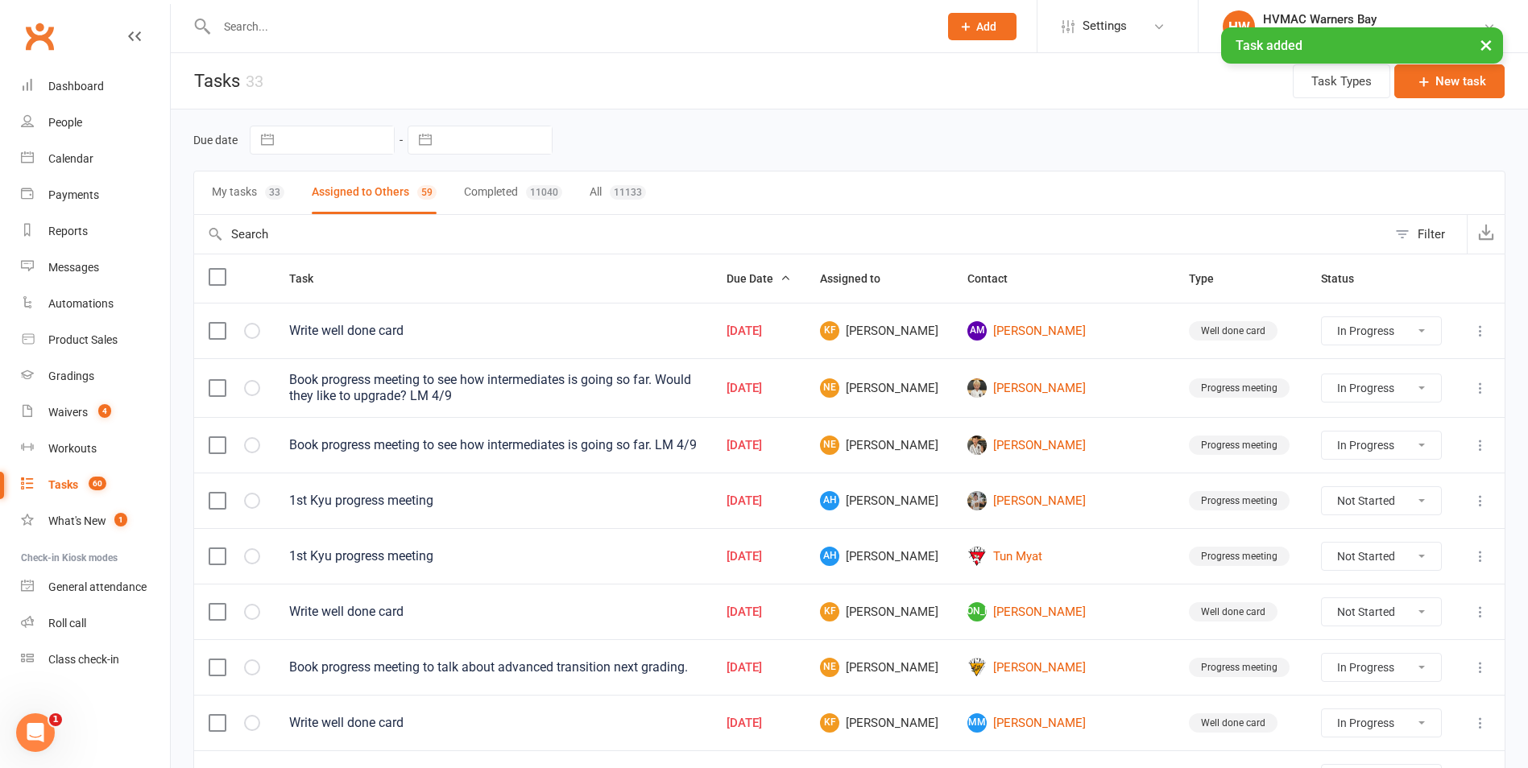
select select "started"
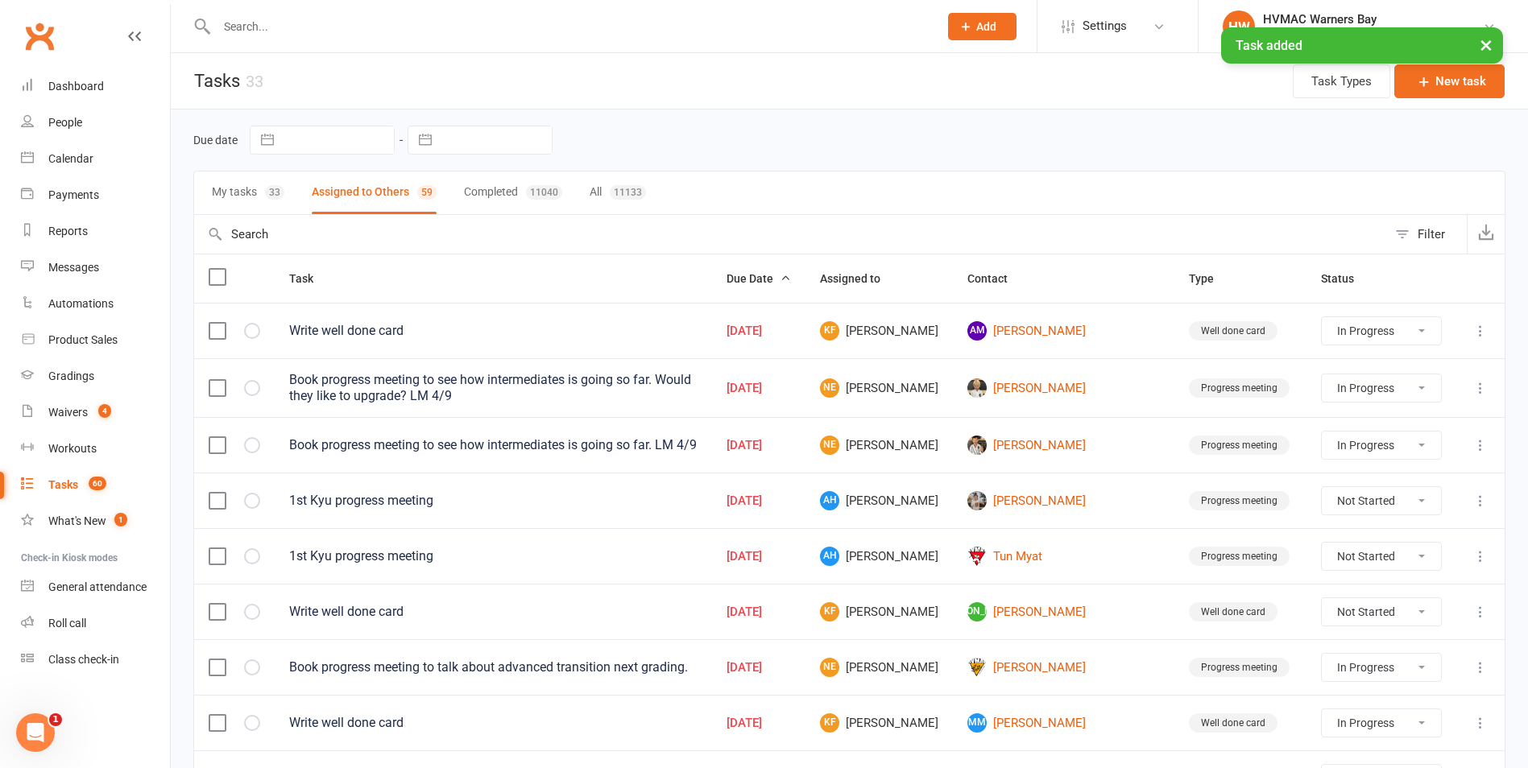
select select "started"
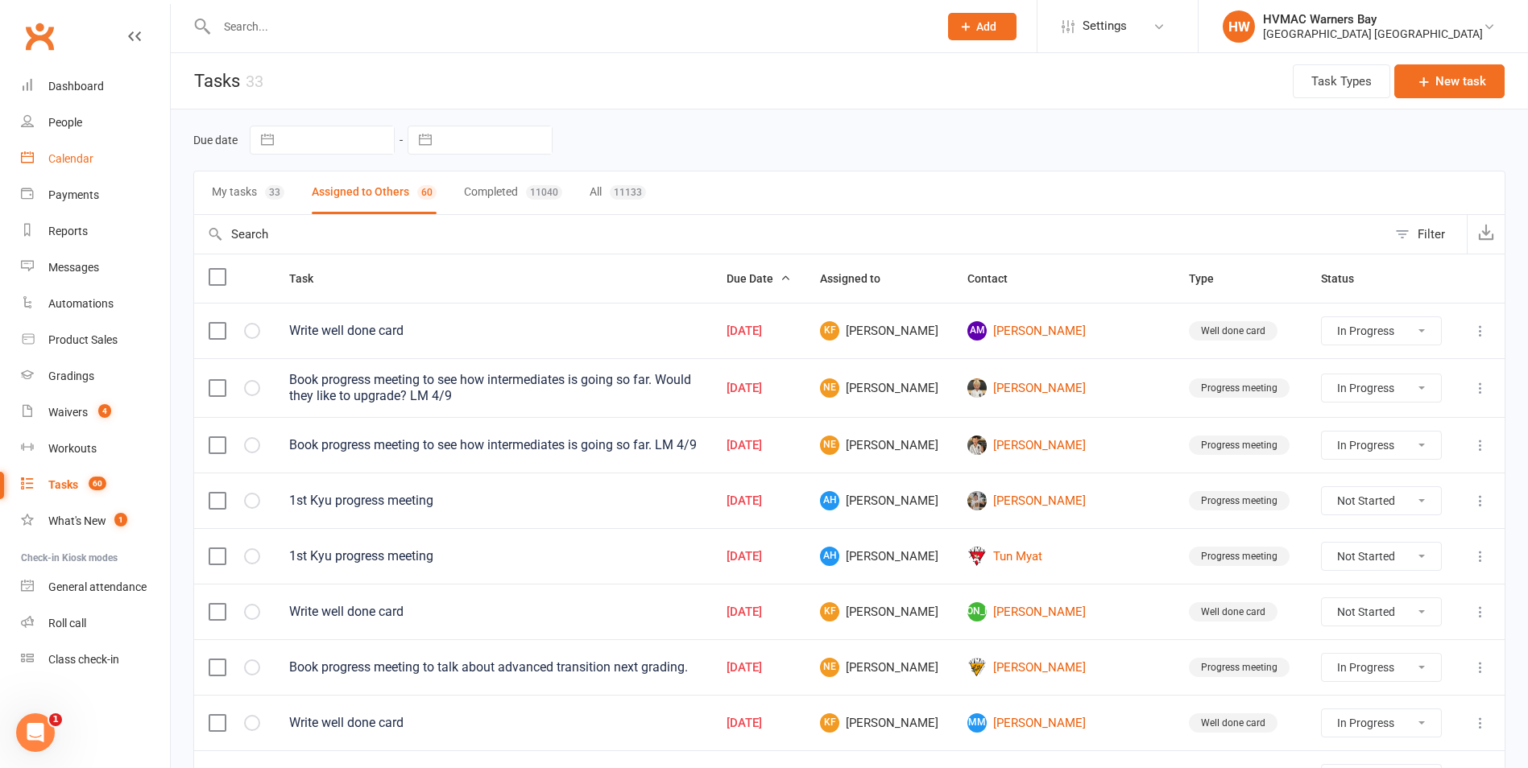
click at [151, 154] on link "Calendar" at bounding box center [95, 159] width 149 height 36
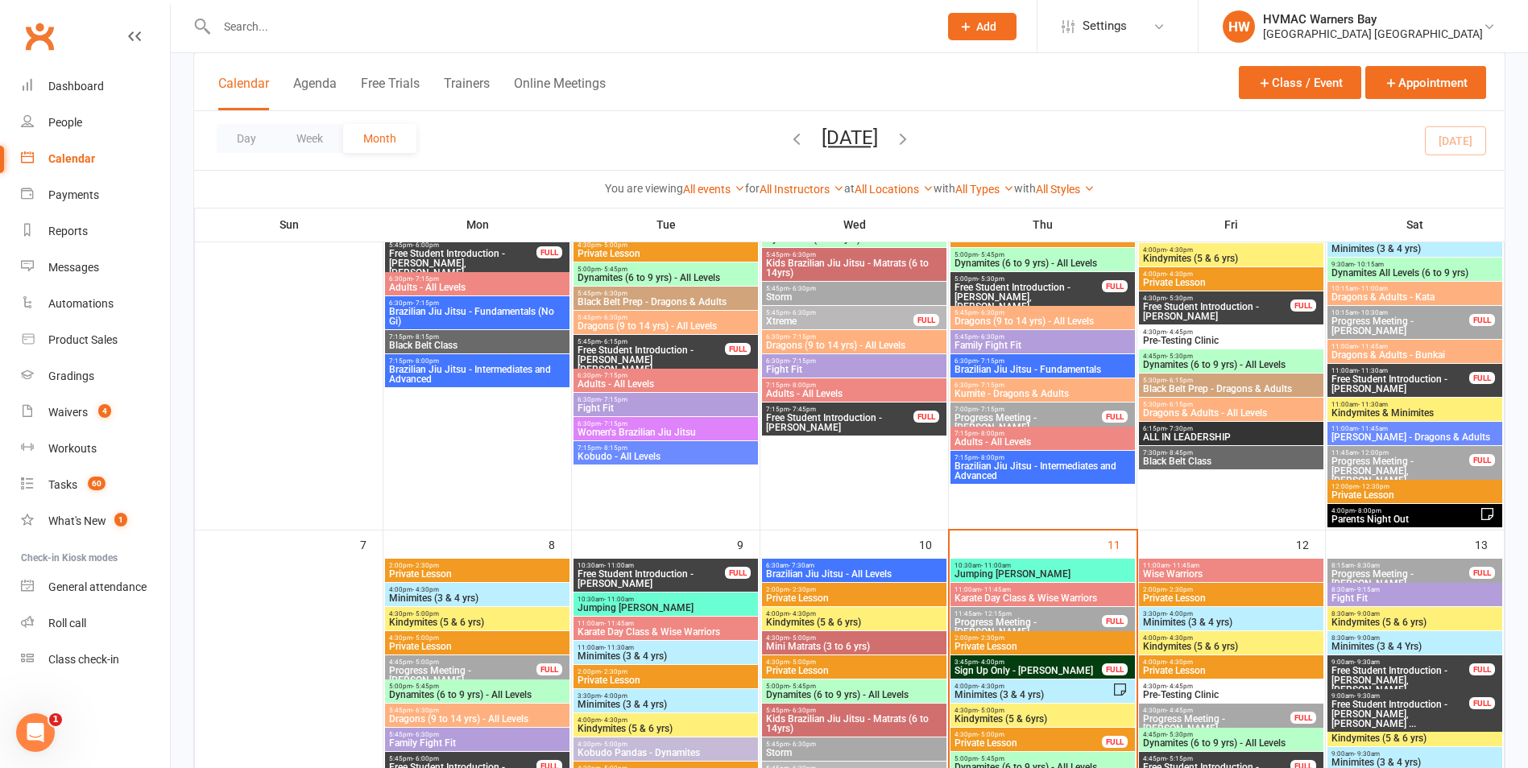
scroll to position [483, 0]
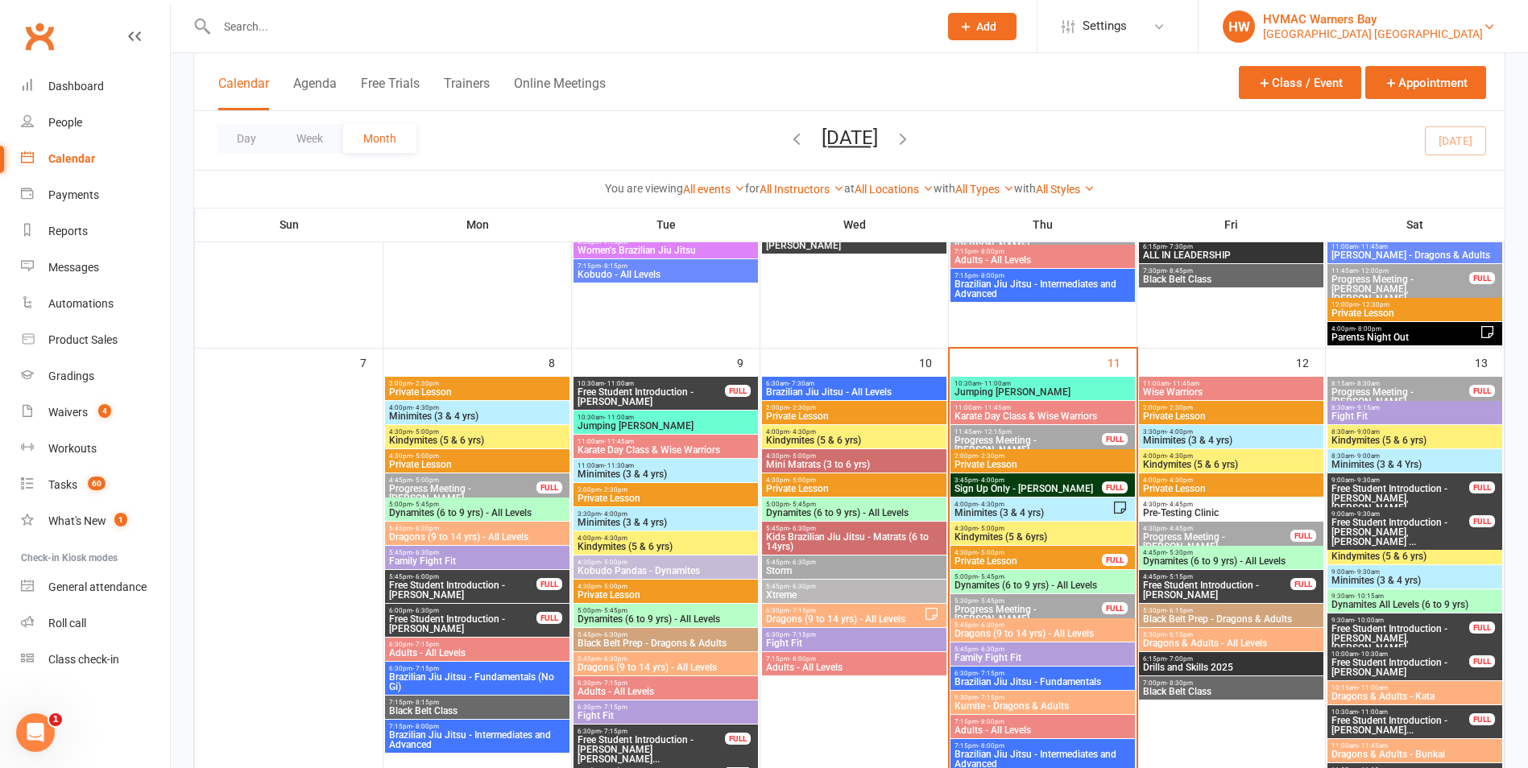
click at [1357, 17] on div "HVMAC Warners Bay" at bounding box center [1373, 19] width 220 height 14
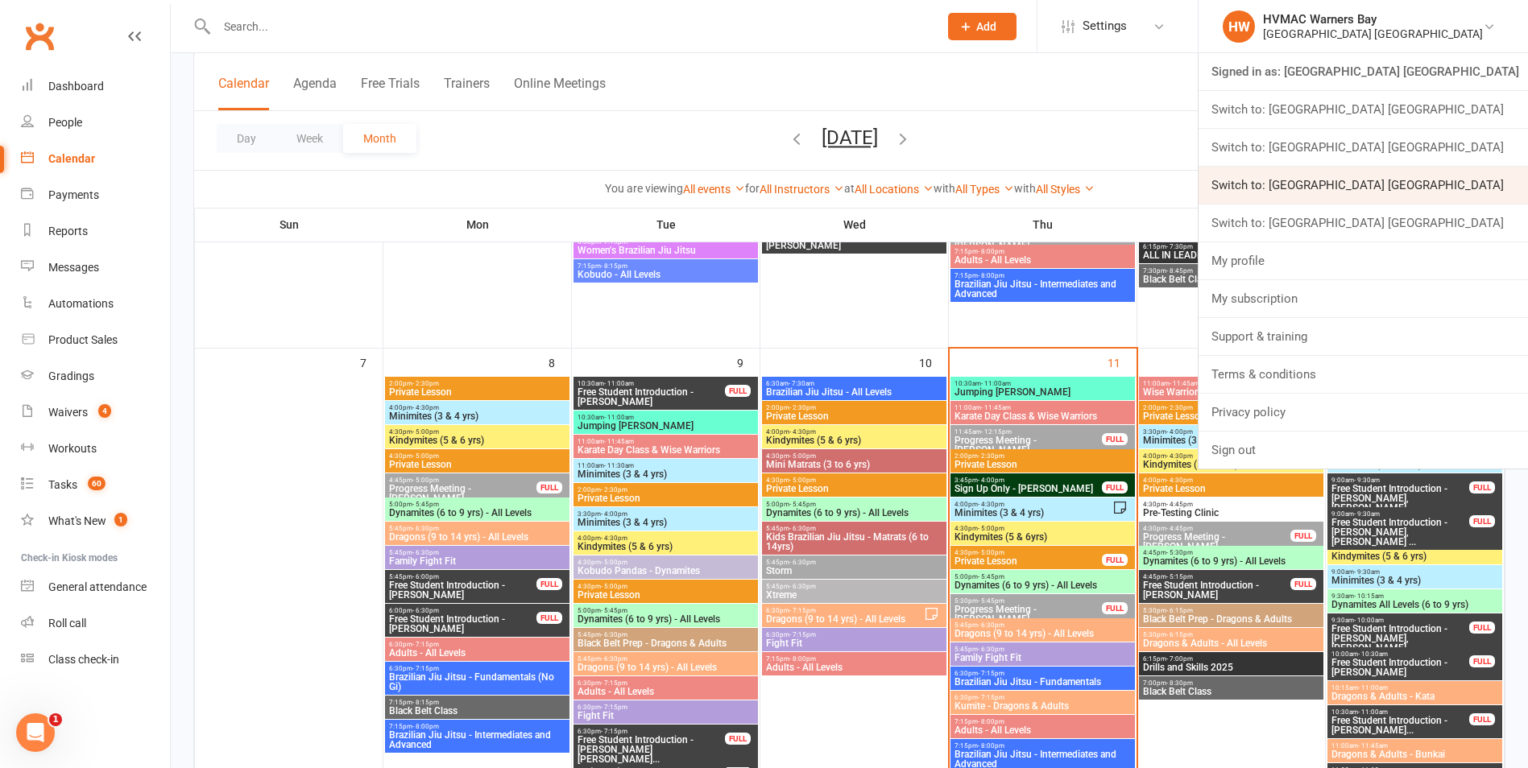
click at [1405, 184] on link "Switch to: Hunter Valley Martial Arts Centre Redhead" at bounding box center [1362, 185] width 329 height 37
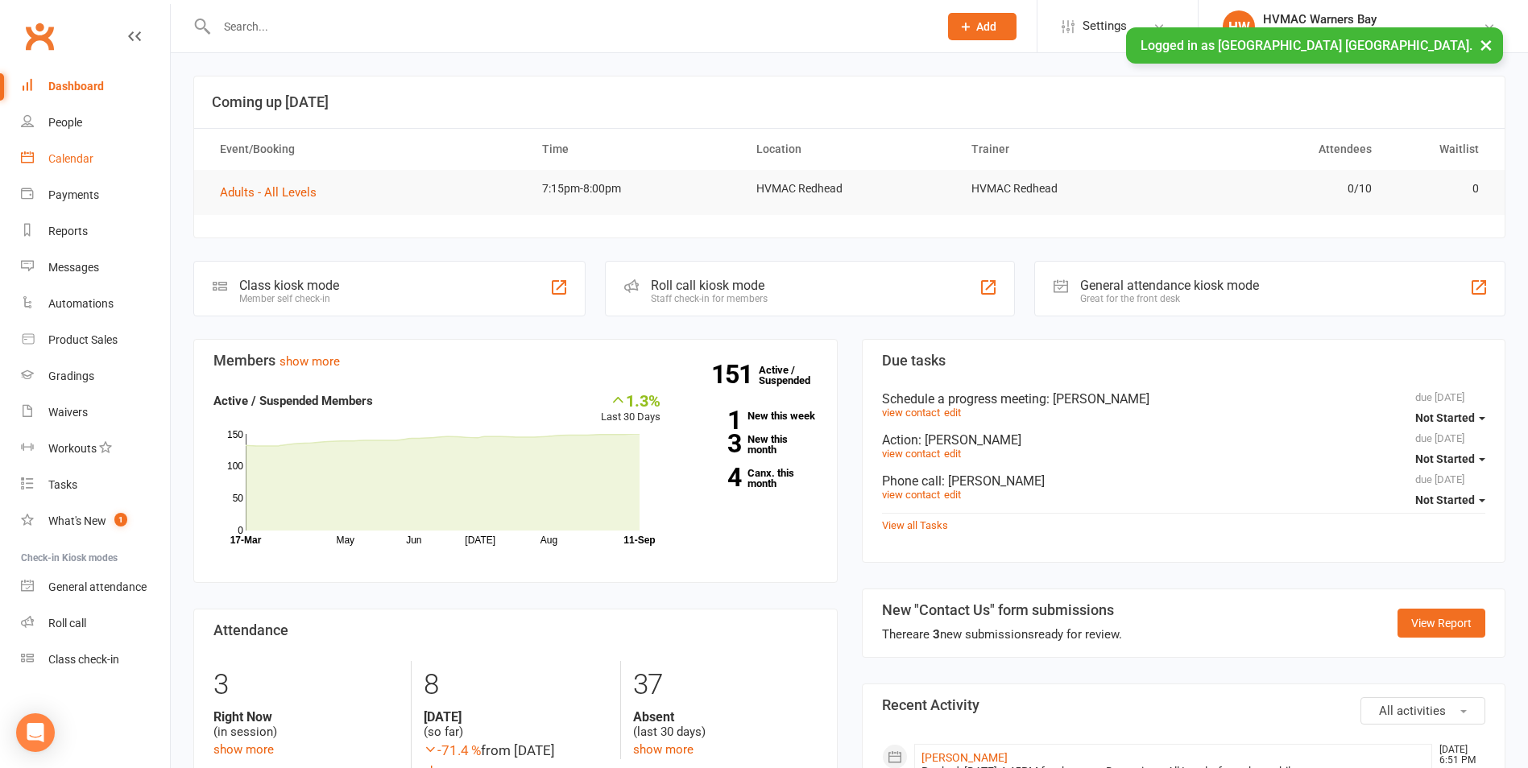
click at [104, 159] on link "Calendar" at bounding box center [95, 159] width 149 height 36
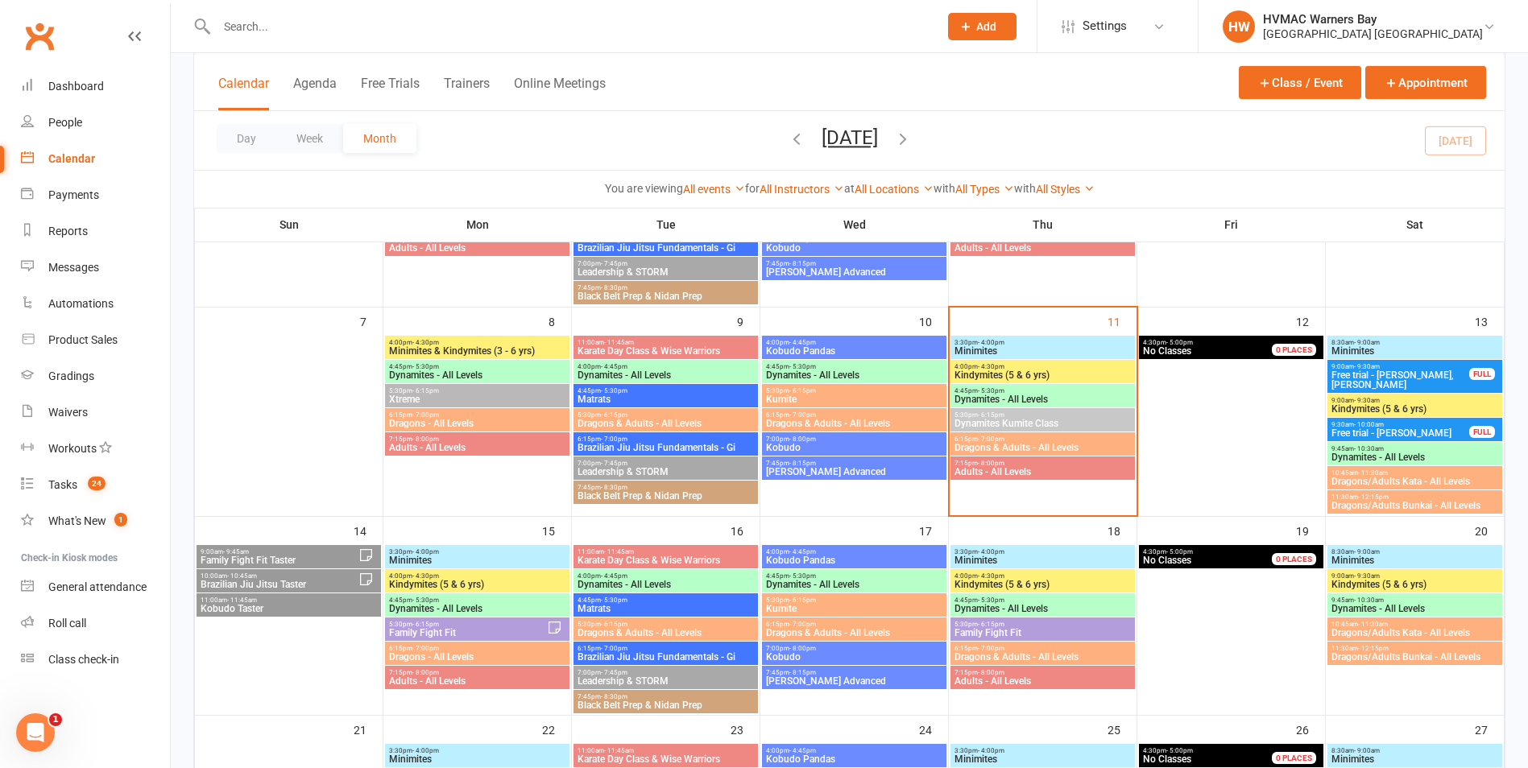
scroll to position [242, 0]
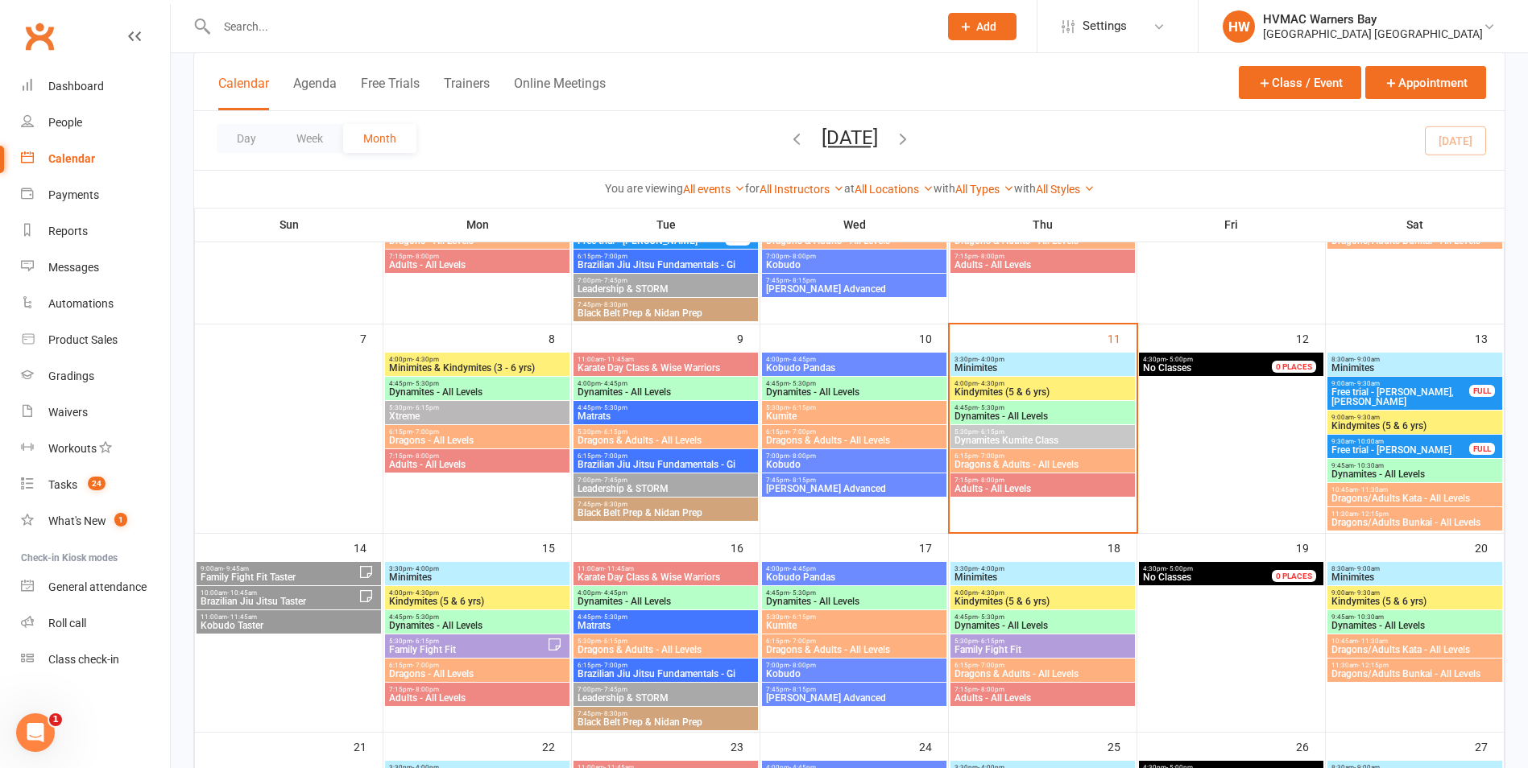
click at [1045, 482] on span "7:15pm - 8:00pm" at bounding box center [1043, 480] width 178 height 7
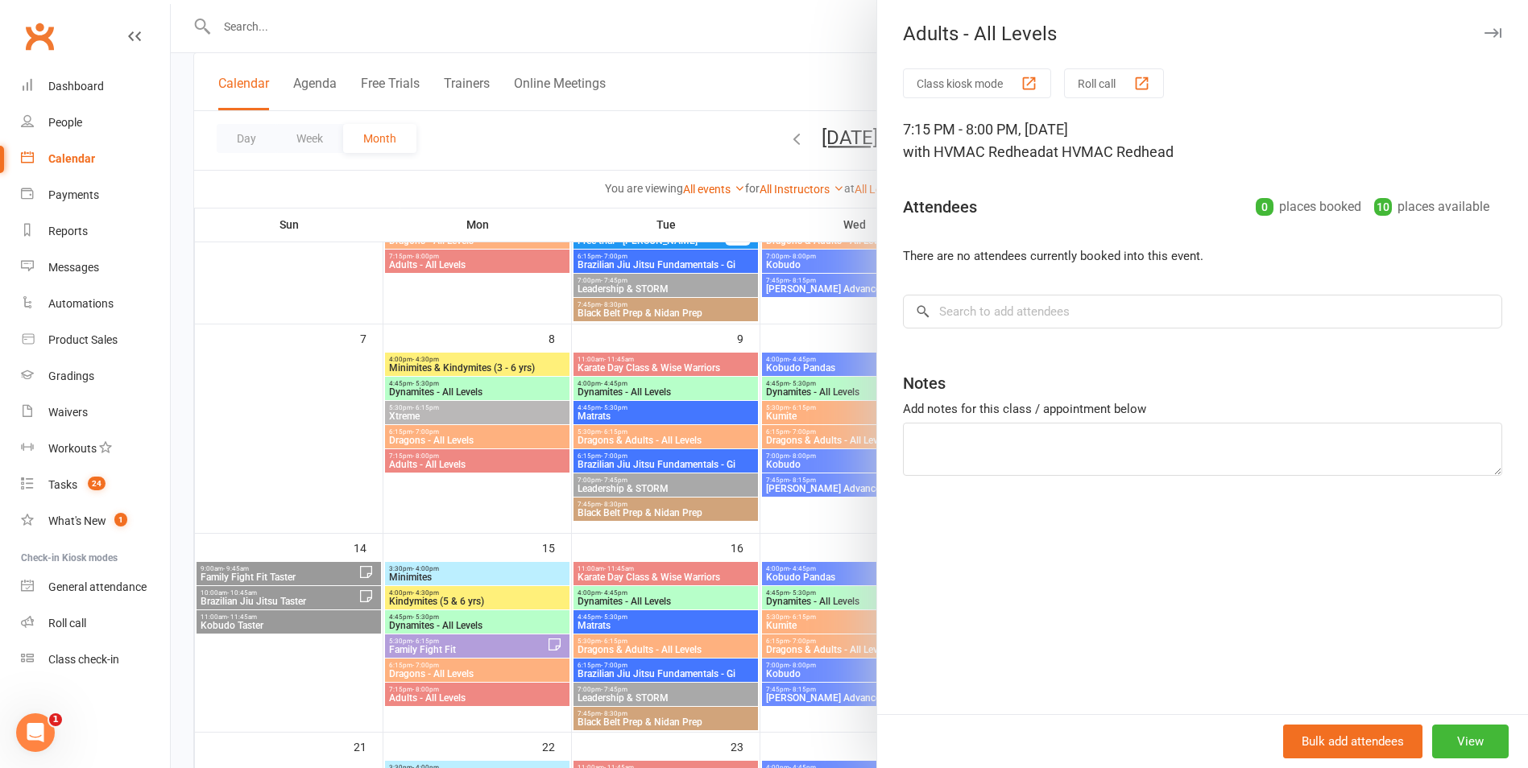
click at [806, 457] on div at bounding box center [849, 384] width 1357 height 768
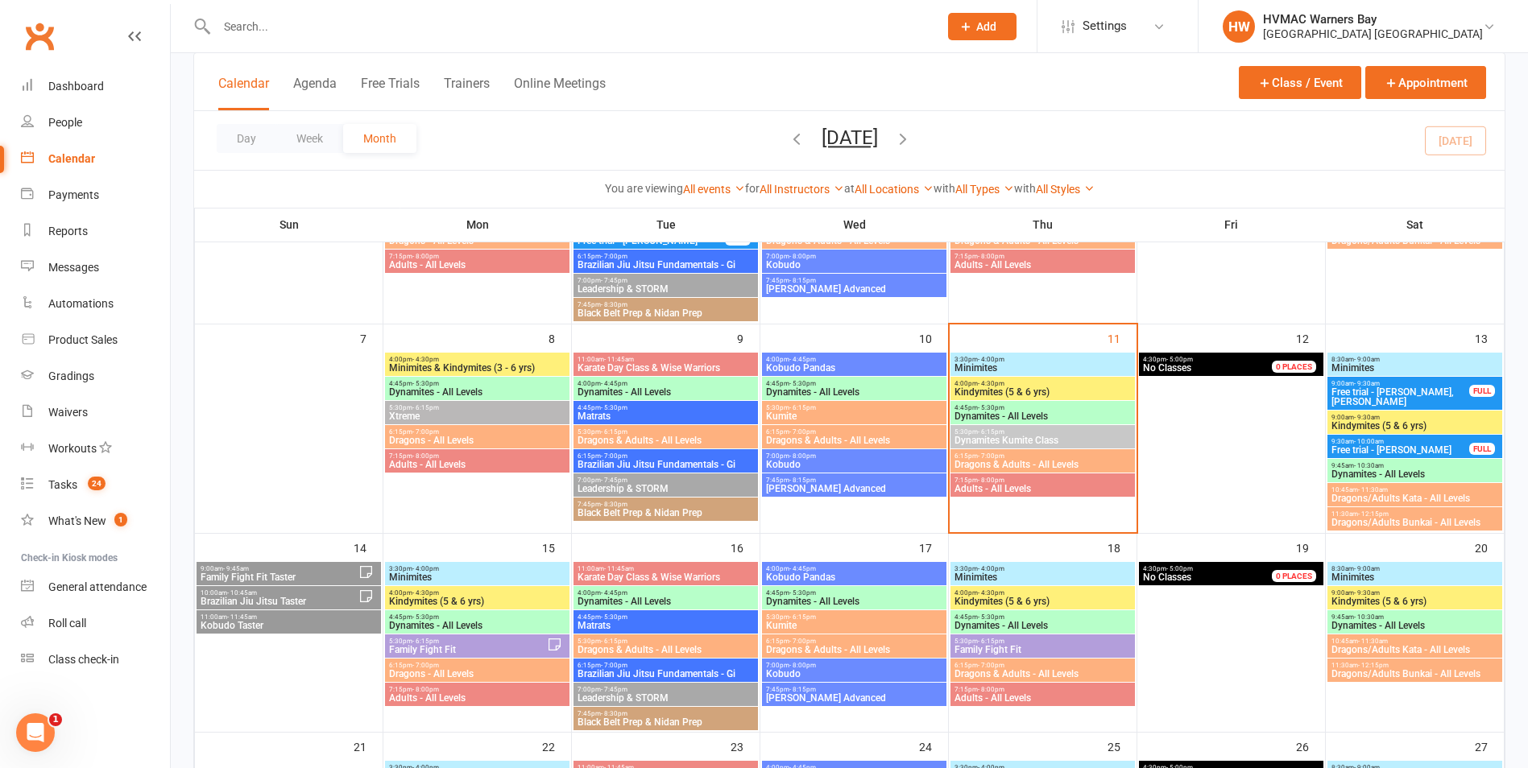
click at [1009, 460] on span "Dragons & Adults - All Levels" at bounding box center [1043, 465] width 178 height 10
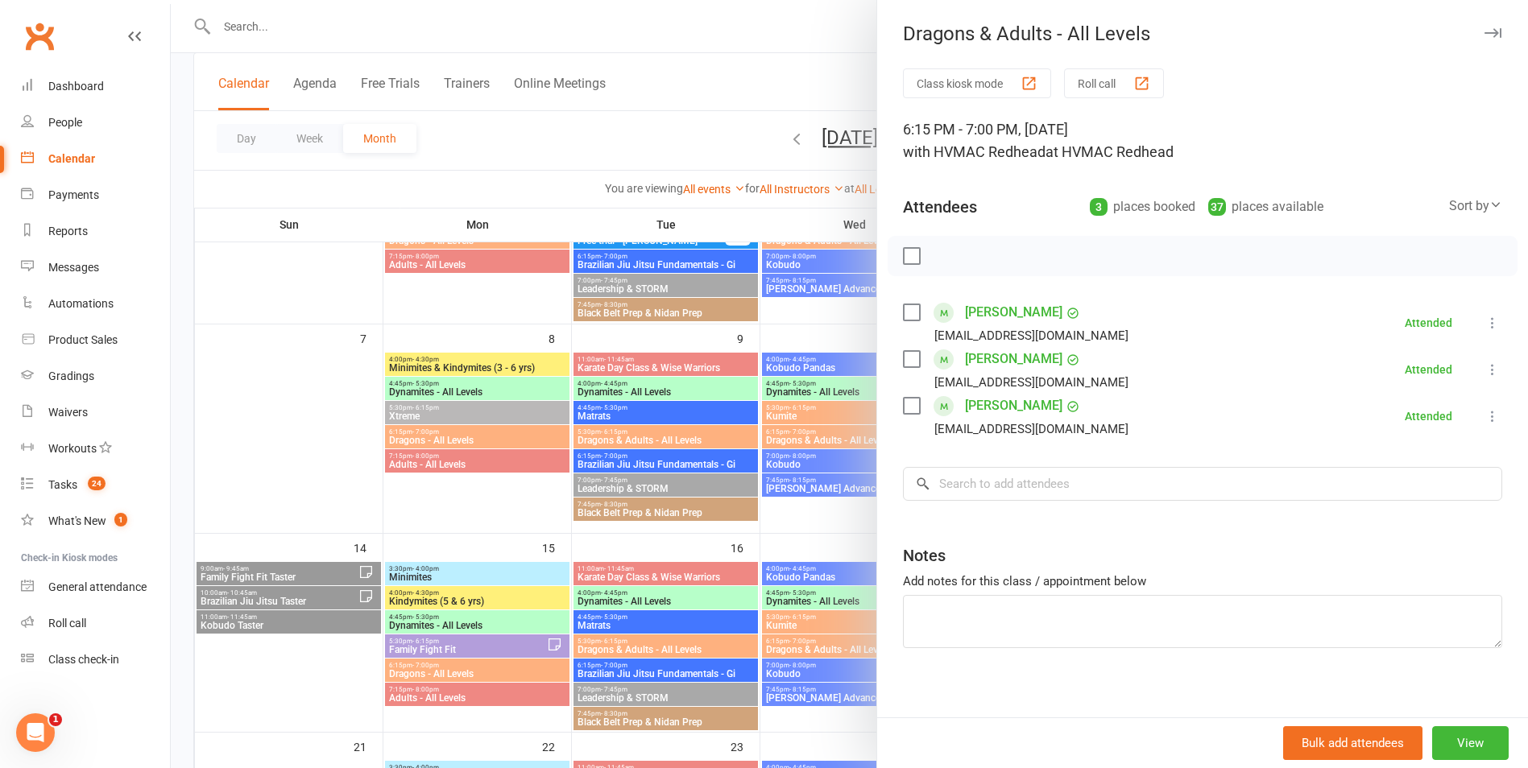
click at [773, 487] on div at bounding box center [849, 384] width 1357 height 768
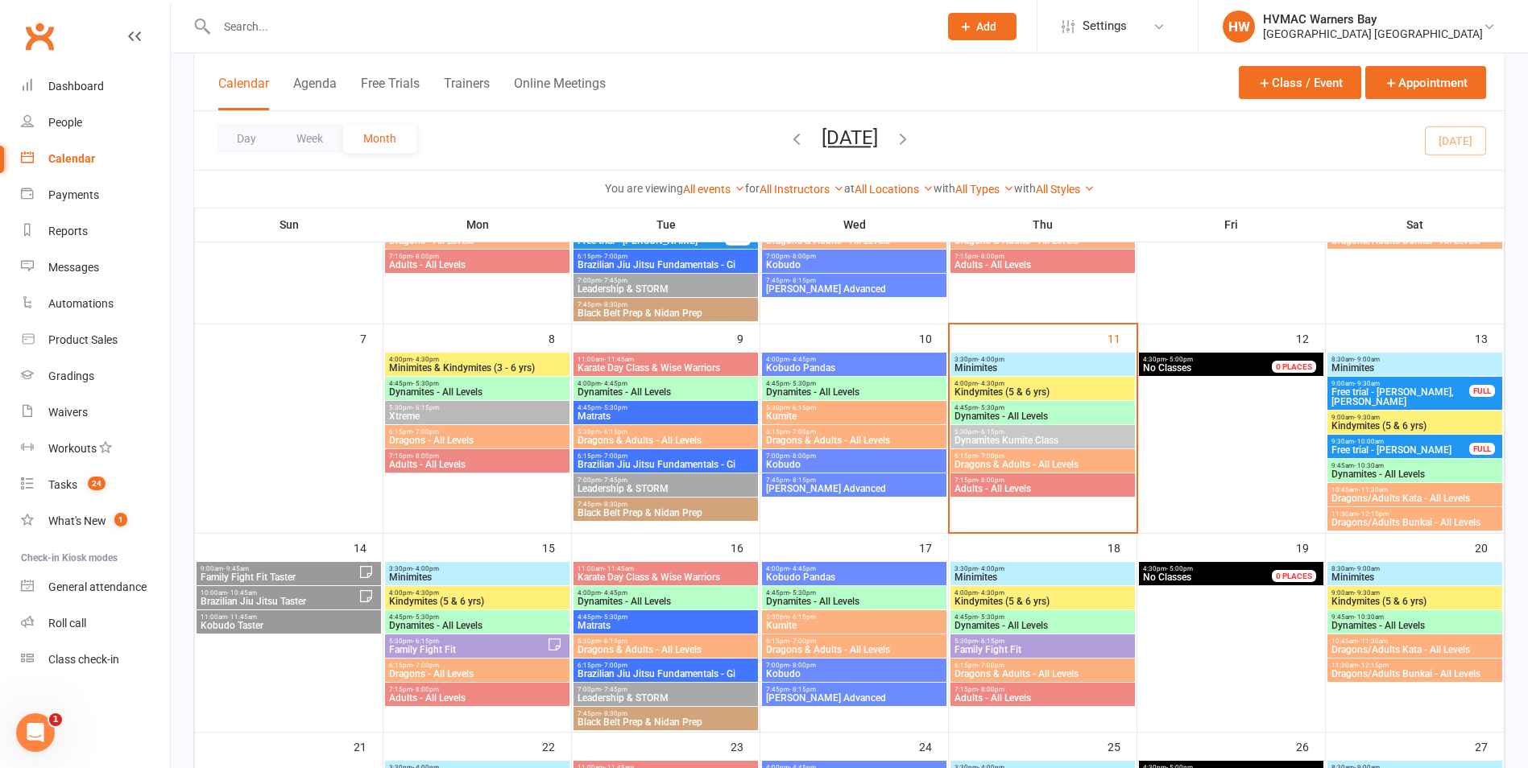
click at [1023, 412] on span "Dynamites - All Levels" at bounding box center [1043, 417] width 178 height 10
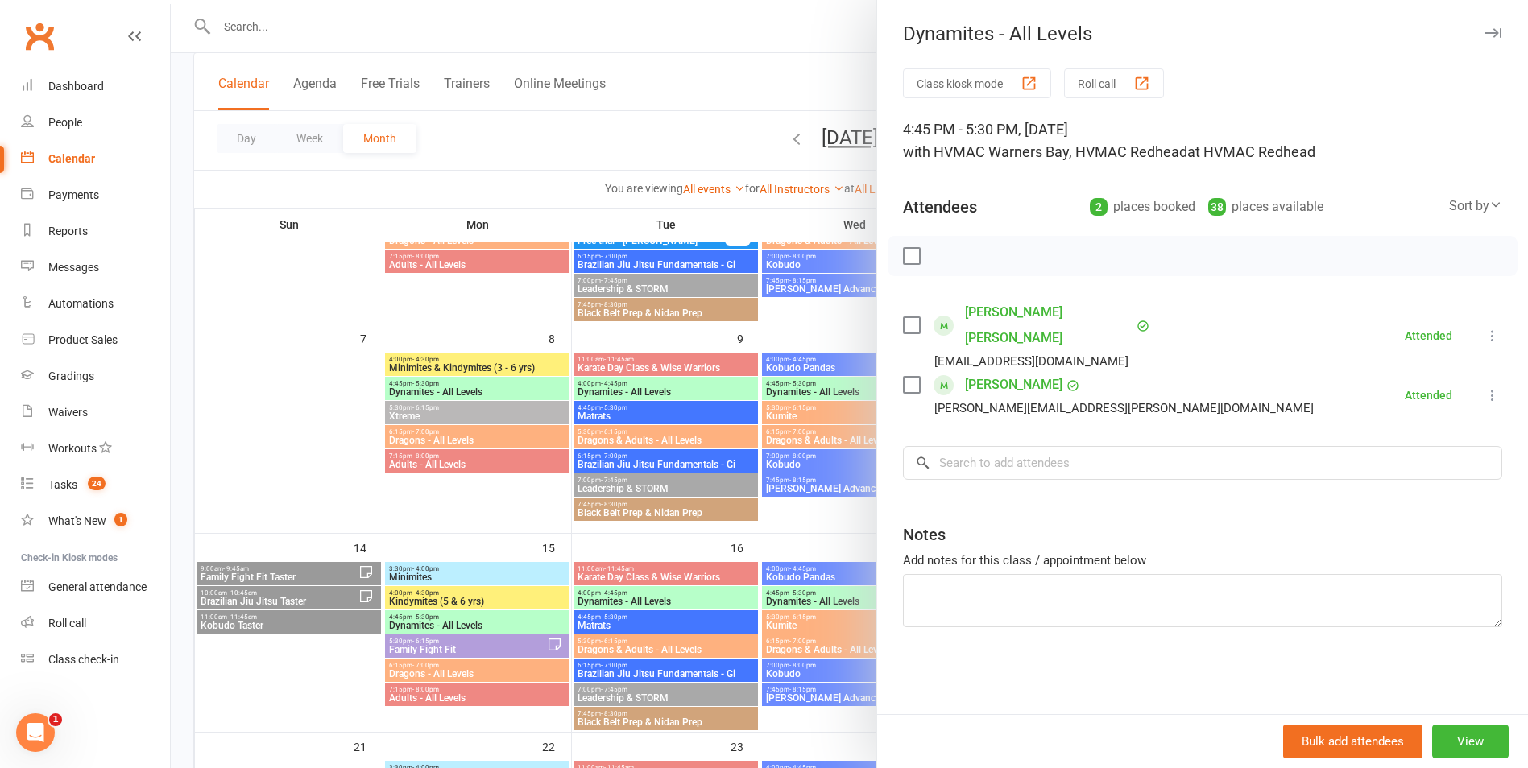
click at [835, 457] on div at bounding box center [849, 384] width 1357 height 768
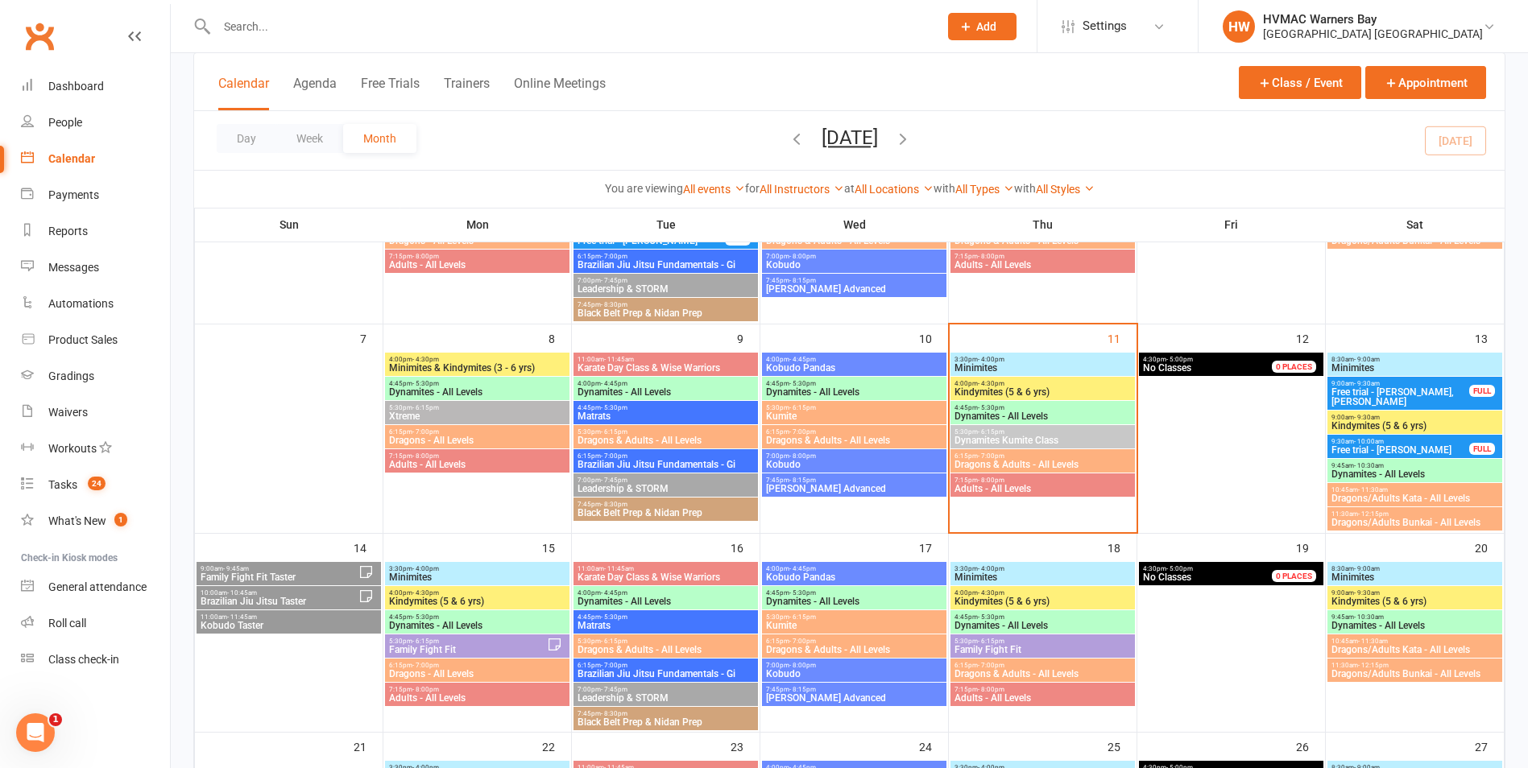
click at [1006, 390] on span "Kindymites (5 & 6 yrs)" at bounding box center [1043, 392] width 178 height 10
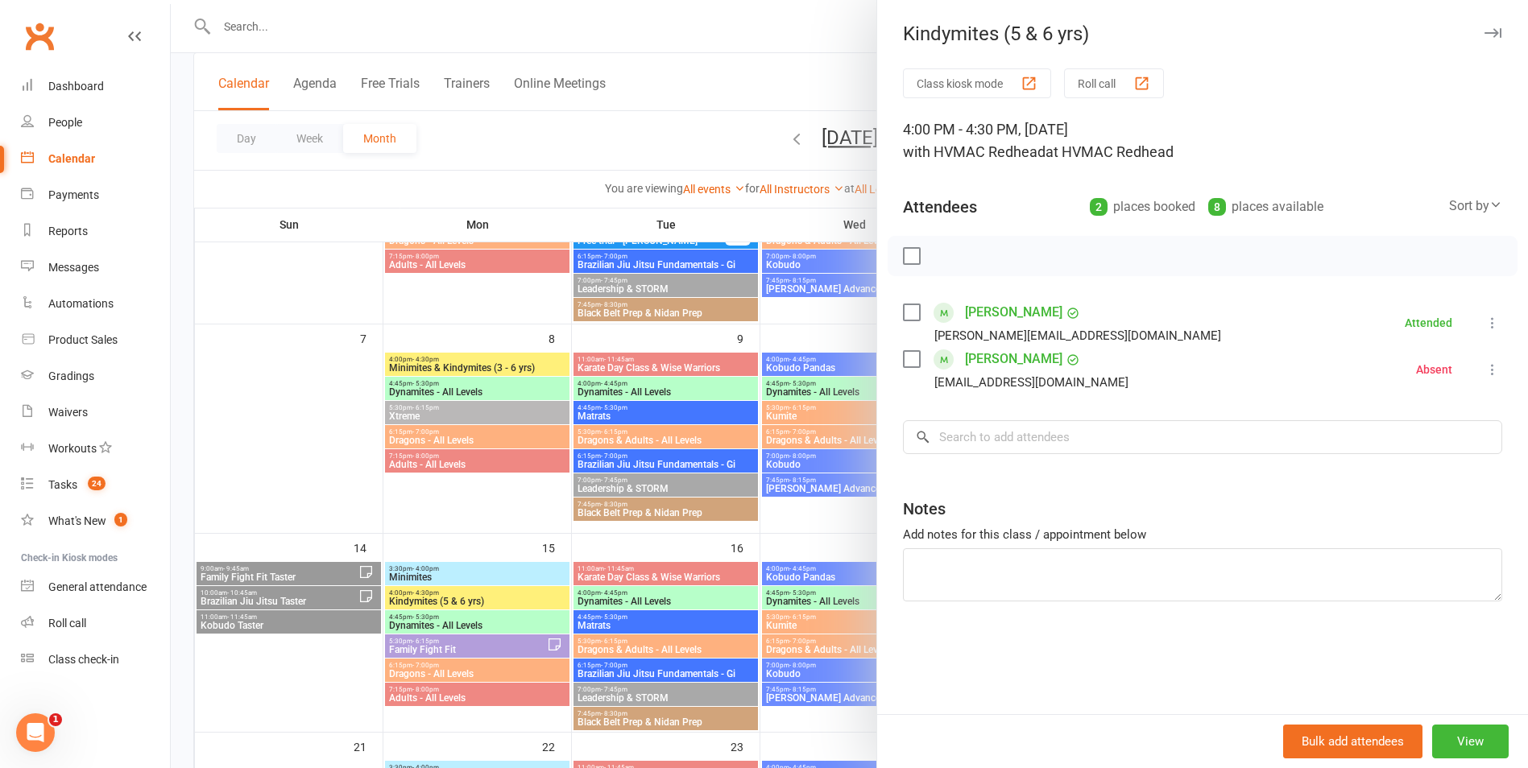
click at [817, 431] on div at bounding box center [849, 384] width 1357 height 768
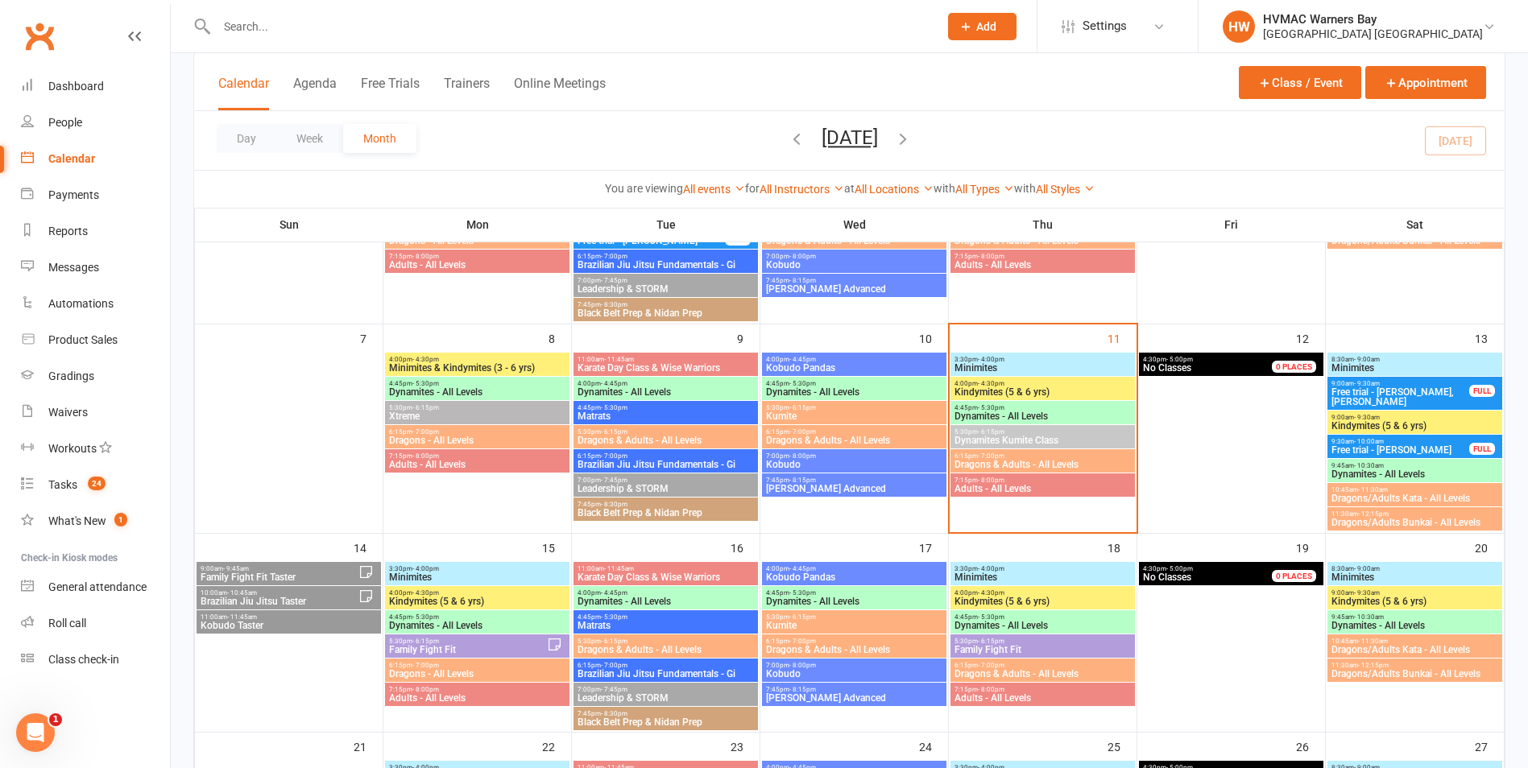
click at [1027, 363] on span "Minimites" at bounding box center [1043, 368] width 178 height 10
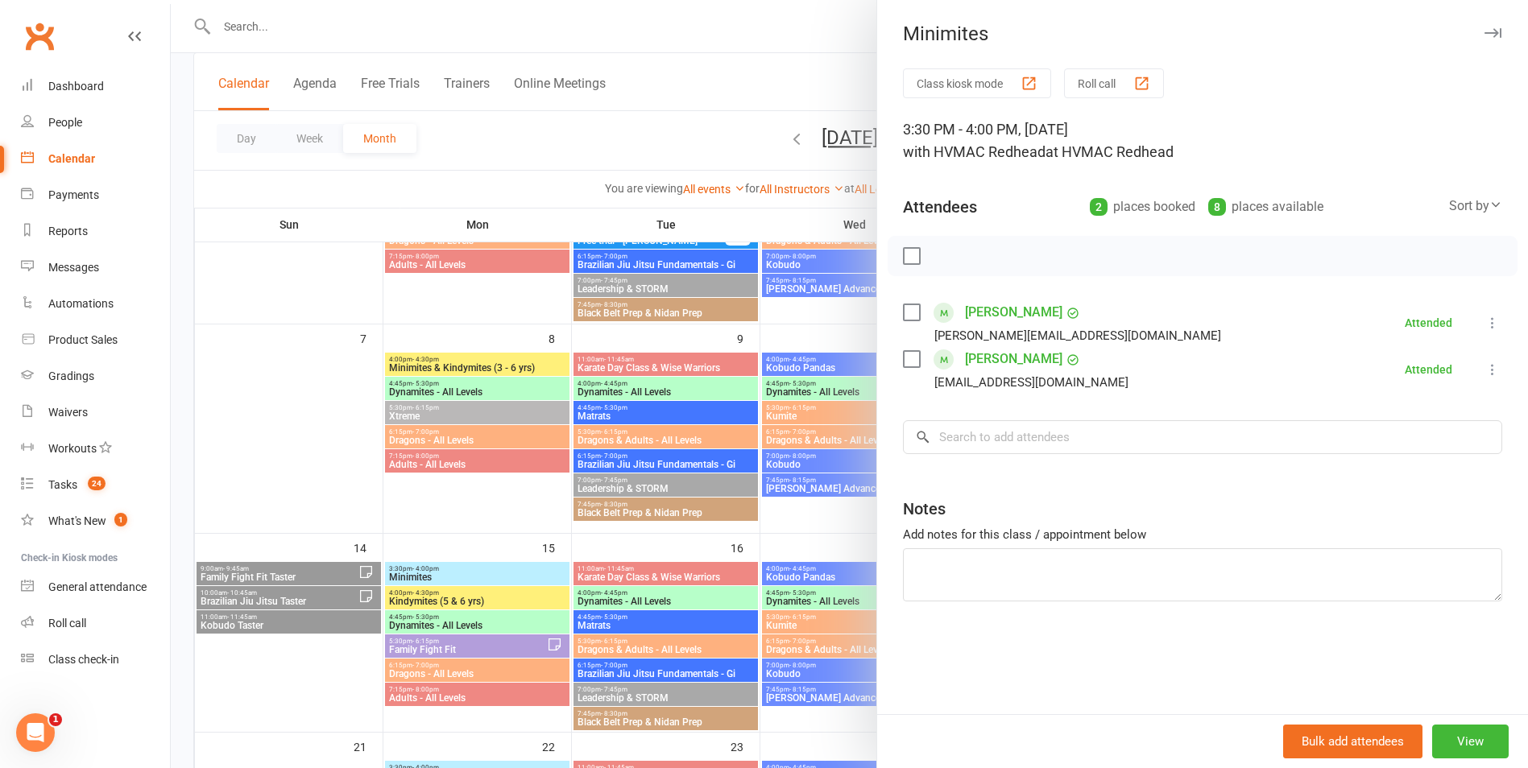
click at [827, 464] on div at bounding box center [849, 384] width 1357 height 768
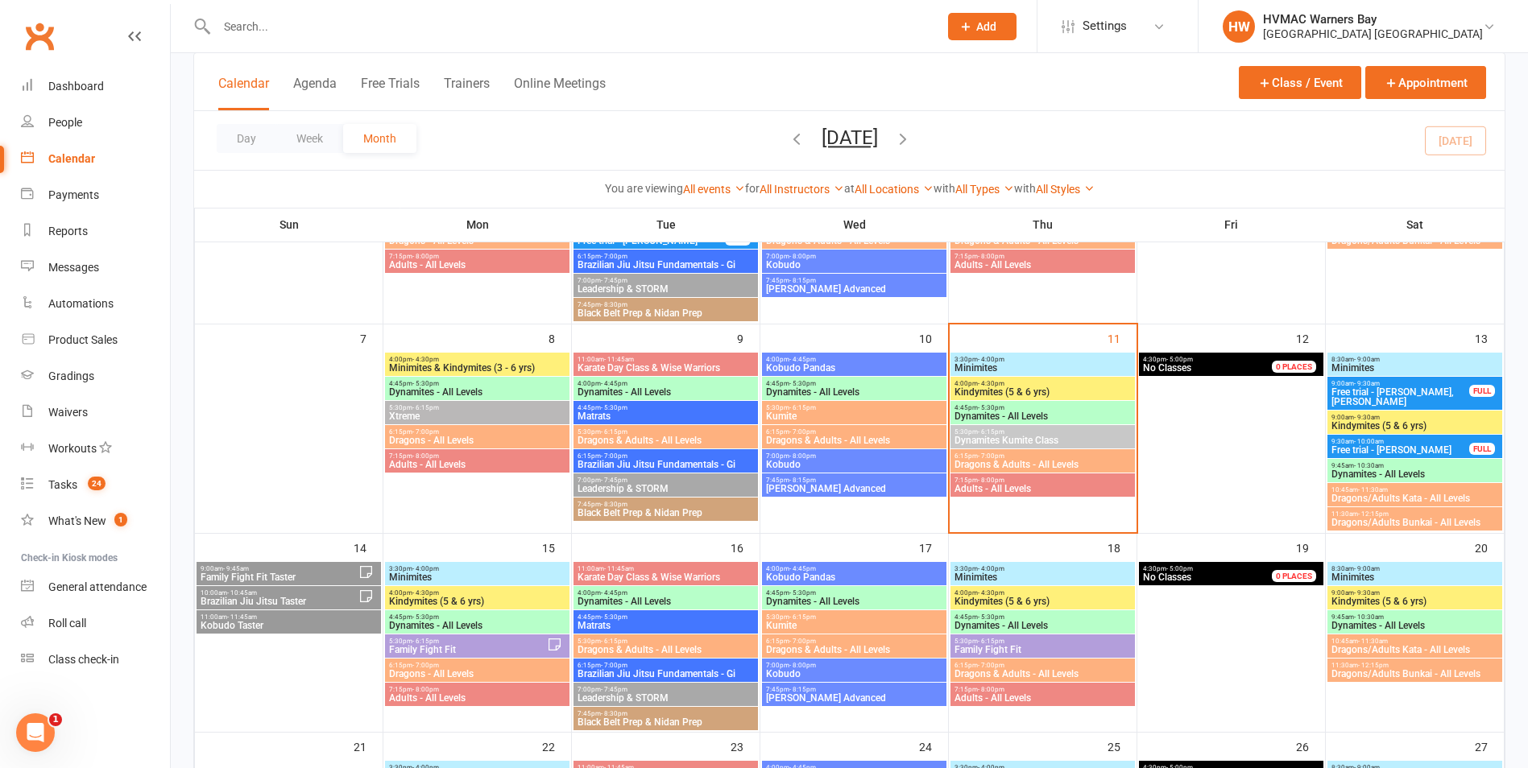
click at [1045, 482] on span "7:15pm - 8:00pm" at bounding box center [1043, 480] width 178 height 7
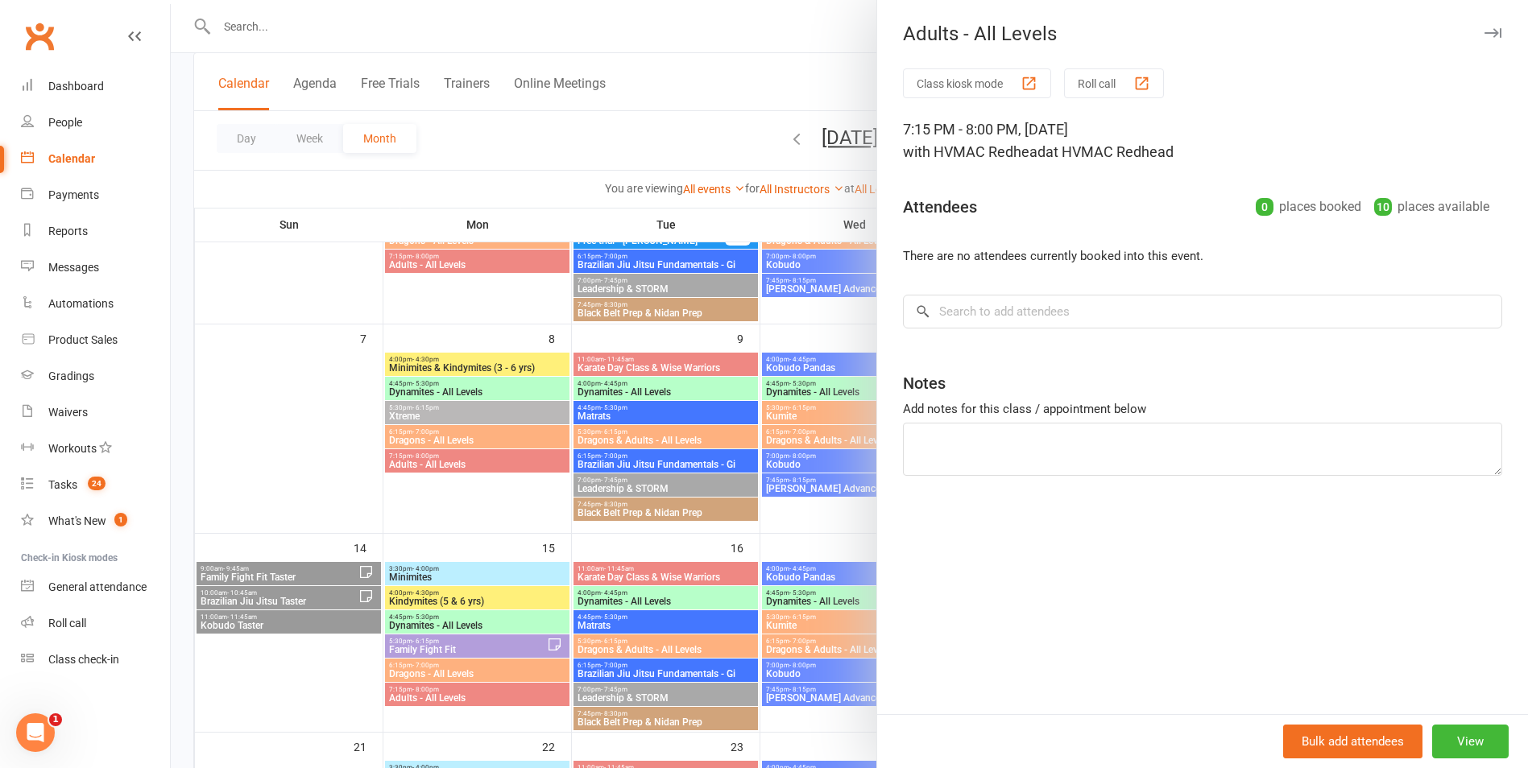
click at [827, 475] on div at bounding box center [849, 384] width 1357 height 768
